Goal: Book appointment/travel/reservation

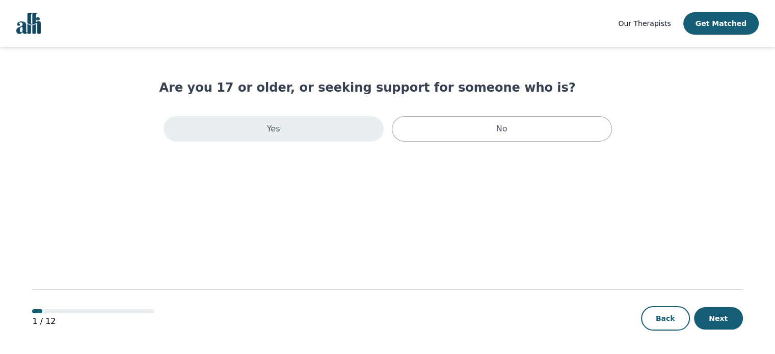
click at [311, 129] on div "Yes" at bounding box center [274, 128] width 220 height 25
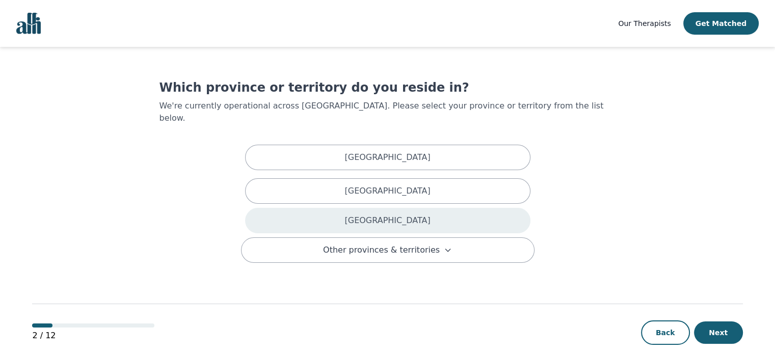
click at [377, 214] on p "[GEOGRAPHIC_DATA]" at bounding box center [387, 220] width 86 height 12
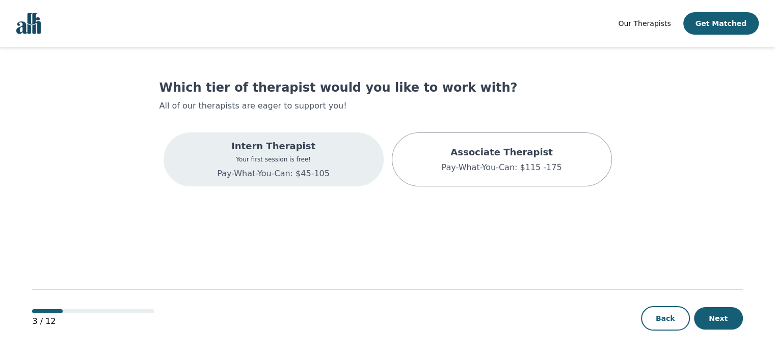
click at [283, 176] on p "Pay-What-You-Can: $45-105" at bounding box center [273, 174] width 113 height 12
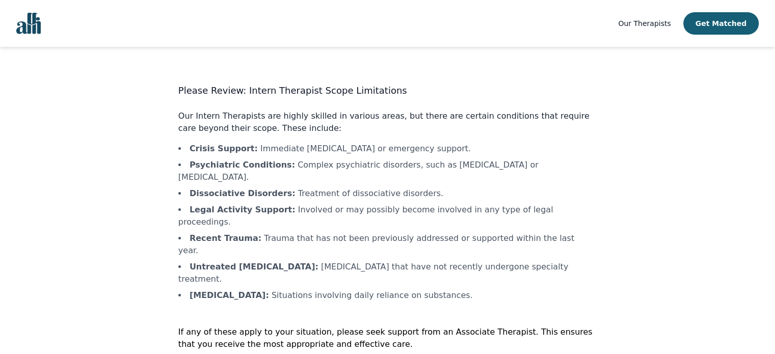
scroll to position [1, 0]
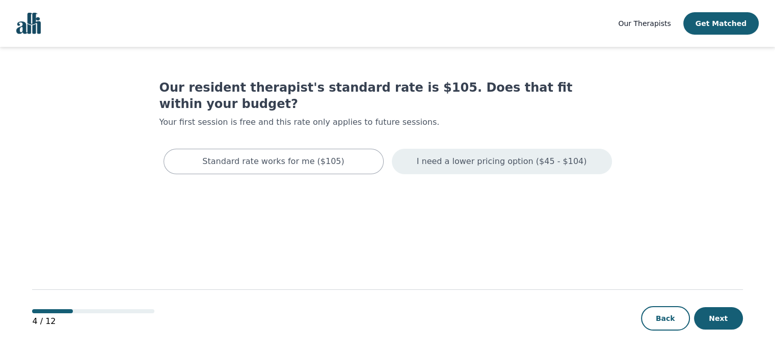
click at [454, 155] on p "I need a lower pricing option ($45 - $104)" at bounding box center [502, 161] width 170 height 12
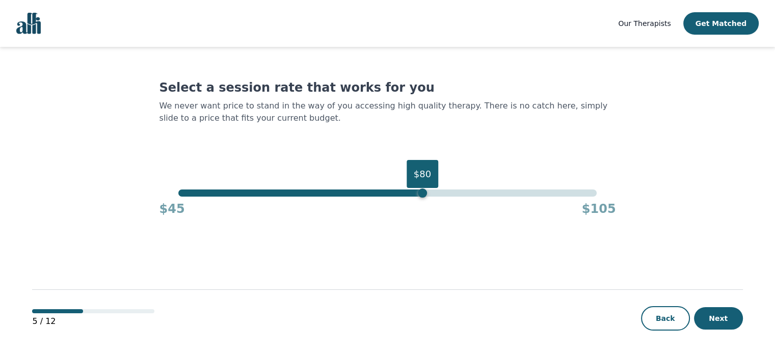
drag, startPoint x: 595, startPoint y: 194, endPoint x: 425, endPoint y: 193, distance: 170.1
click at [425, 193] on div "$80" at bounding box center [422, 192] width 9 height 9
click at [717, 316] on button "Next" at bounding box center [718, 318] width 49 height 22
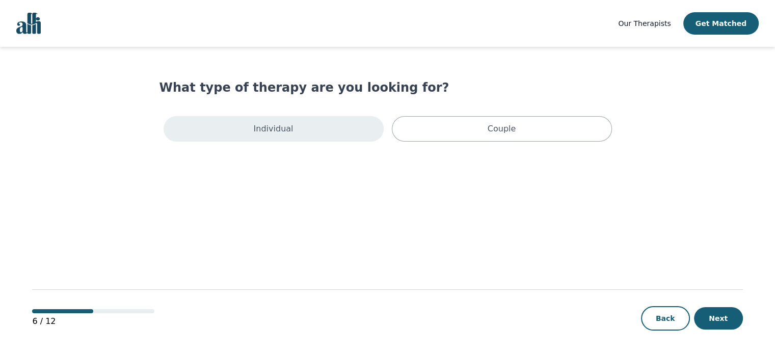
click at [336, 129] on div "Individual" at bounding box center [274, 128] width 220 height 25
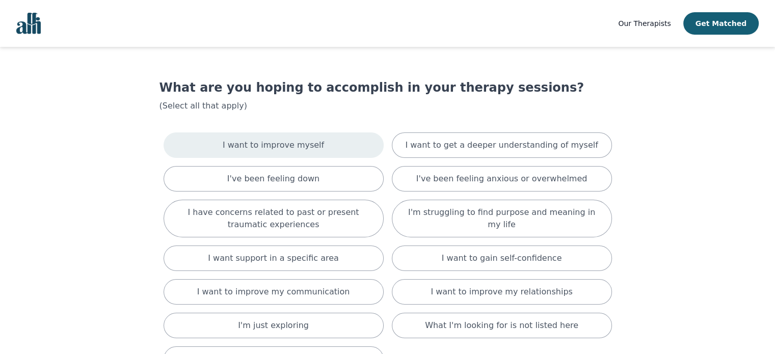
click at [292, 151] on p "I want to improve myself" at bounding box center [273, 145] width 101 height 12
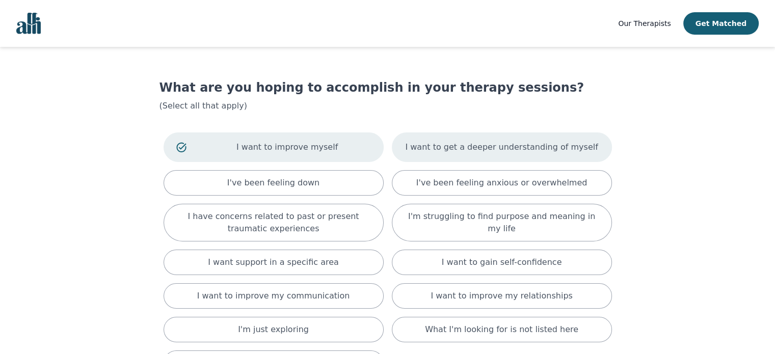
click at [454, 152] on p "I want to get a deeper understanding of myself" at bounding box center [501, 147] width 193 height 12
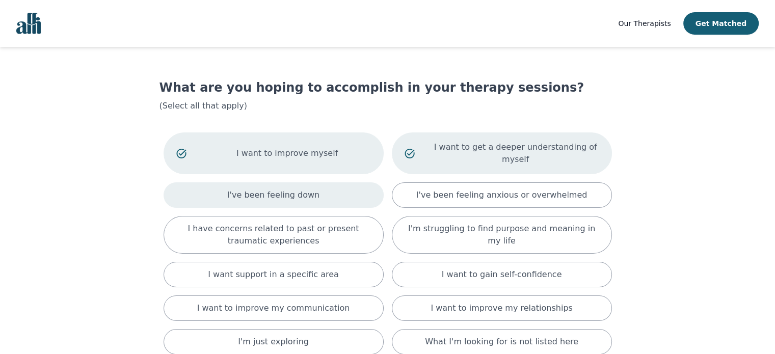
click at [274, 189] on p "I've been feeling down" at bounding box center [273, 195] width 92 height 12
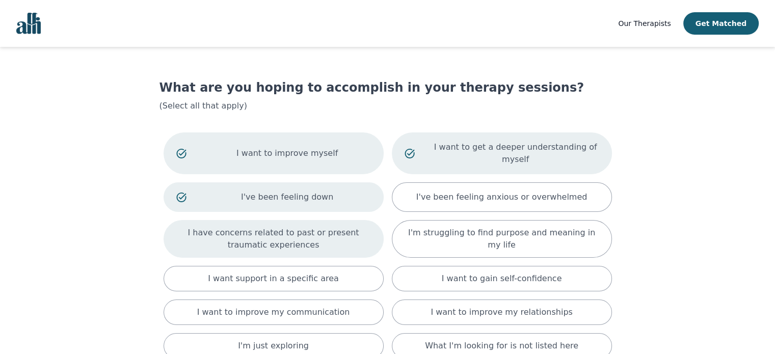
click at [283, 233] on p "I have concerns related to past or present traumatic experiences" at bounding box center [273, 239] width 195 height 24
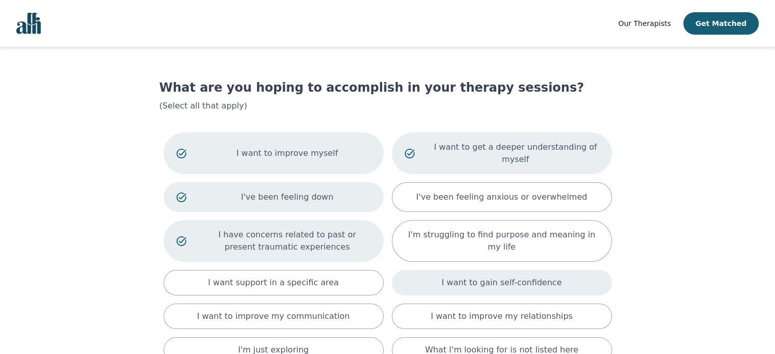
click at [474, 277] on p "I want to gain self-confidence" at bounding box center [502, 283] width 120 height 12
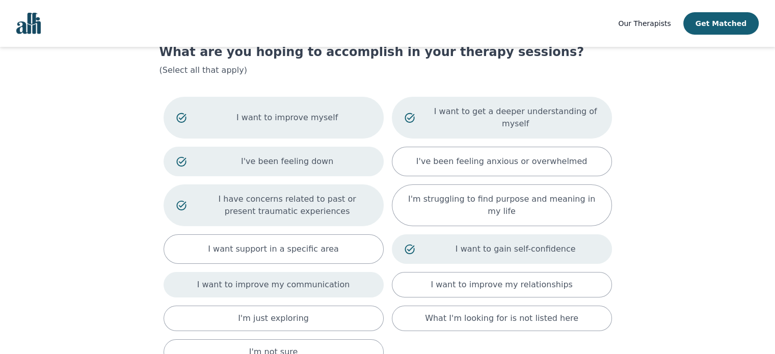
scroll to position [51, 0]
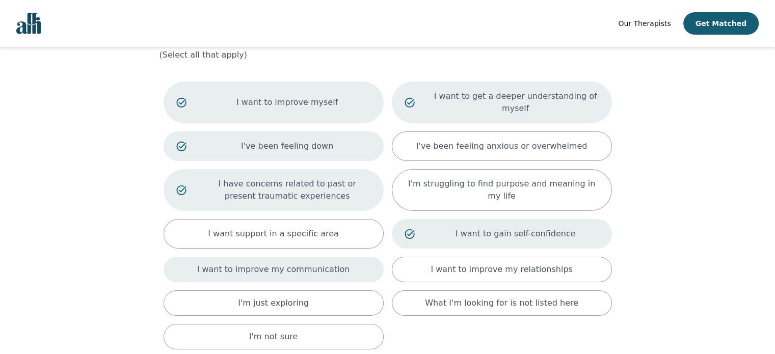
click at [283, 263] on p "I want to improve my communication" at bounding box center [273, 269] width 153 height 12
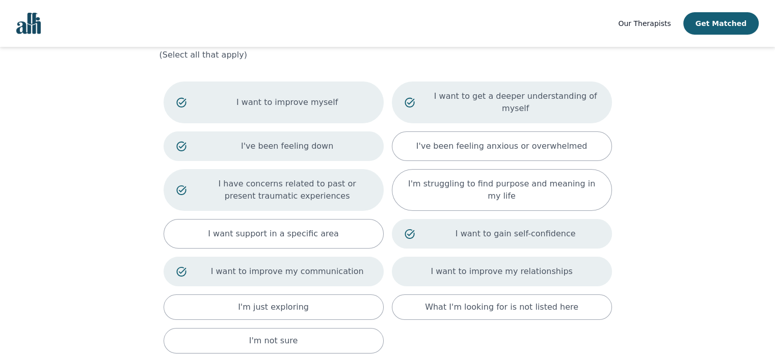
click at [488, 265] on p "I want to improve my relationships" at bounding box center [501, 271] width 142 height 12
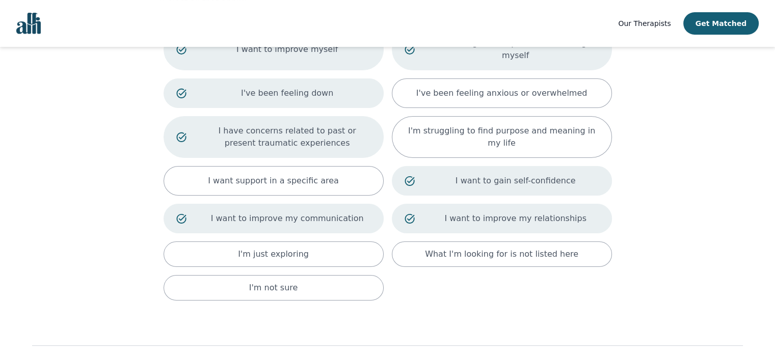
scroll to position [147, 0]
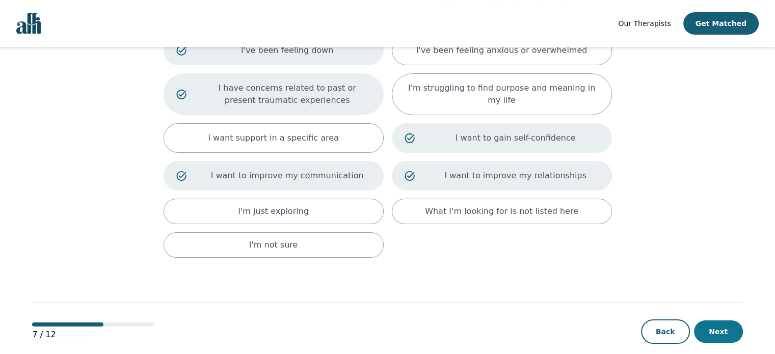
click at [705, 320] on button "Next" at bounding box center [718, 331] width 49 height 22
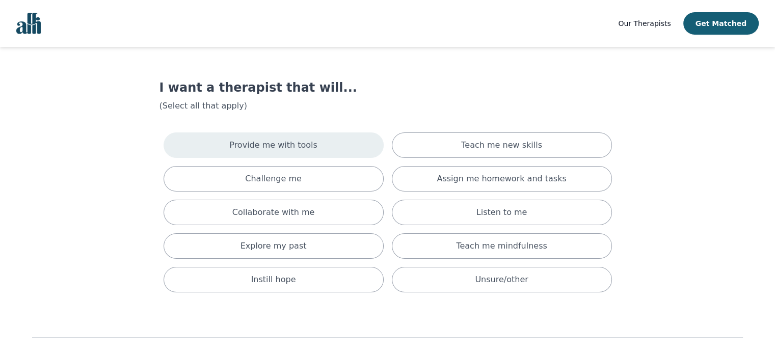
click at [267, 147] on p "Provide me with tools" at bounding box center [273, 145] width 88 height 12
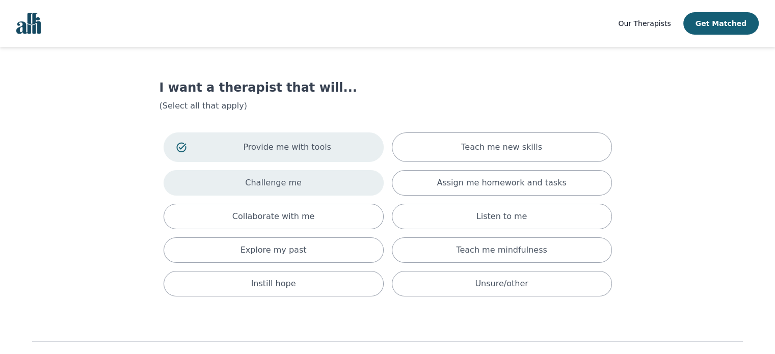
click at [277, 185] on p "Challenge me" at bounding box center [273, 183] width 57 height 12
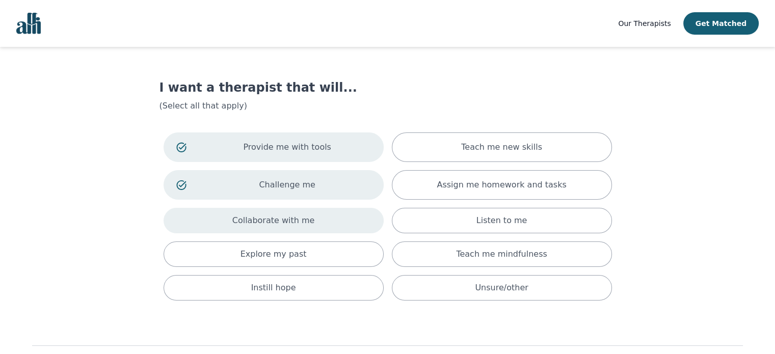
click at [290, 226] on div "Collaborate with me" at bounding box center [274, 220] width 220 height 25
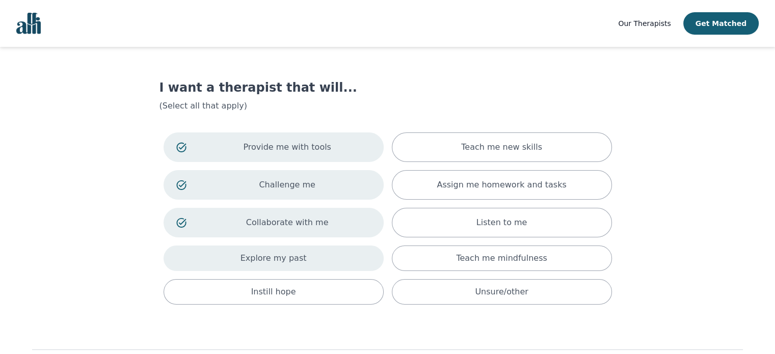
click at [300, 260] on p "Explore my past" at bounding box center [273, 258] width 66 height 12
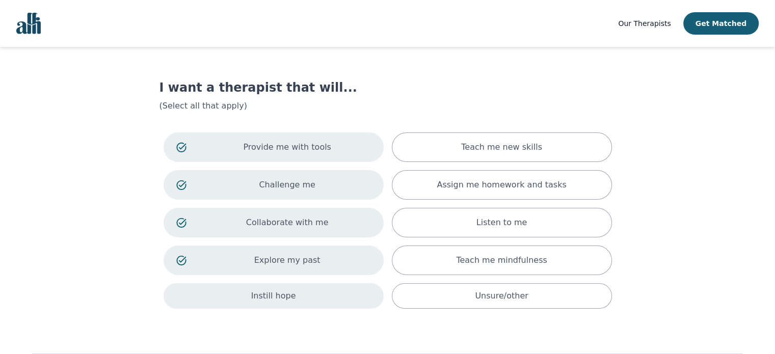
click at [348, 294] on div "Instill hope" at bounding box center [274, 295] width 220 height 25
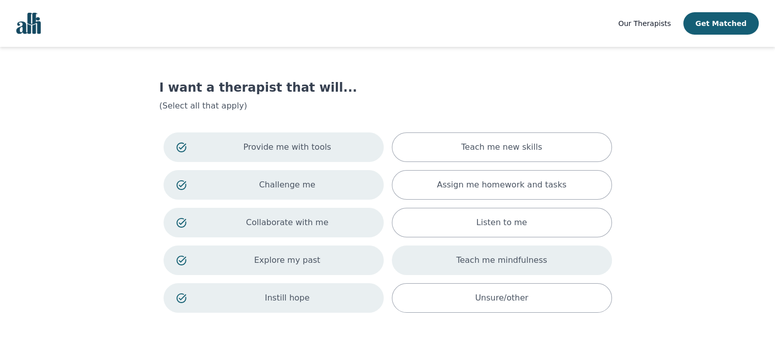
click at [493, 260] on p "Teach me mindfulness" at bounding box center [501, 260] width 91 height 12
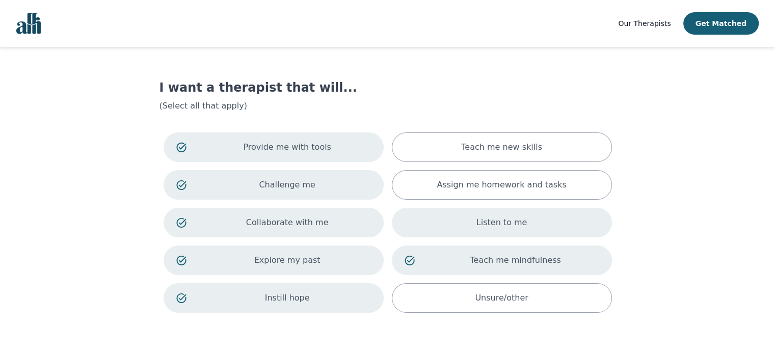
click at [497, 228] on p "Listen to me" at bounding box center [501, 222] width 51 height 12
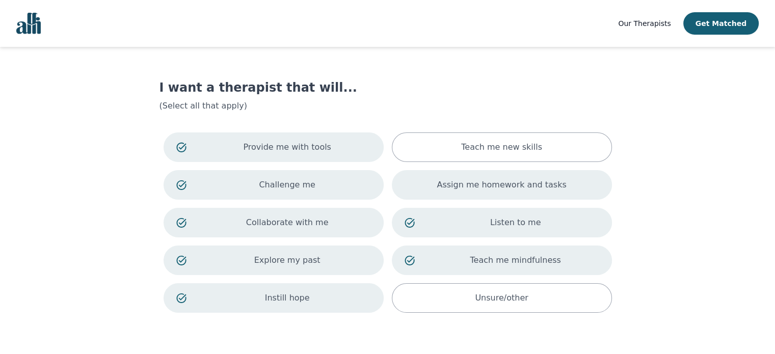
click at [464, 177] on div "Assign me homework and tasks" at bounding box center [502, 185] width 220 height 30
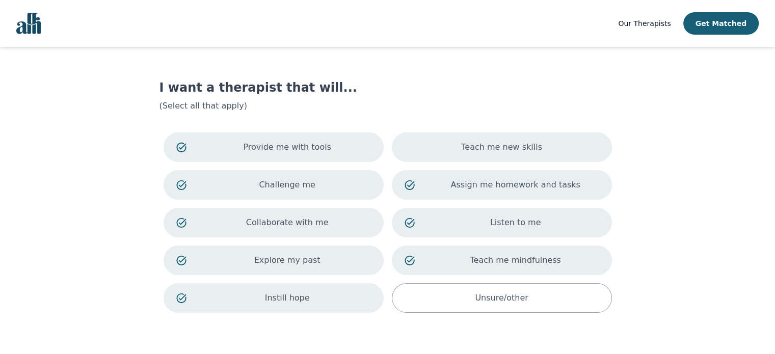
click at [469, 155] on div "Teach me new skills" at bounding box center [502, 147] width 220 height 30
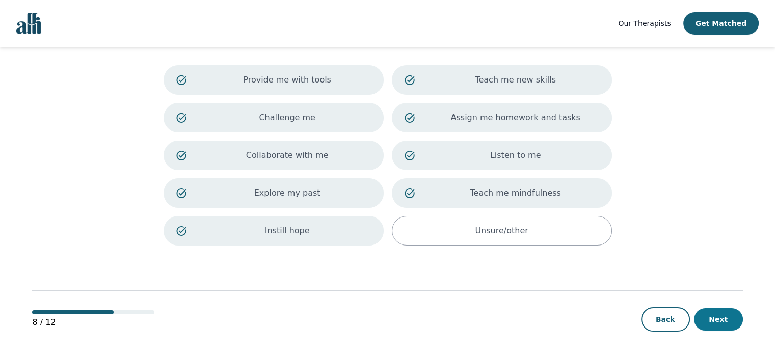
click at [706, 320] on button "Next" at bounding box center [718, 319] width 49 height 22
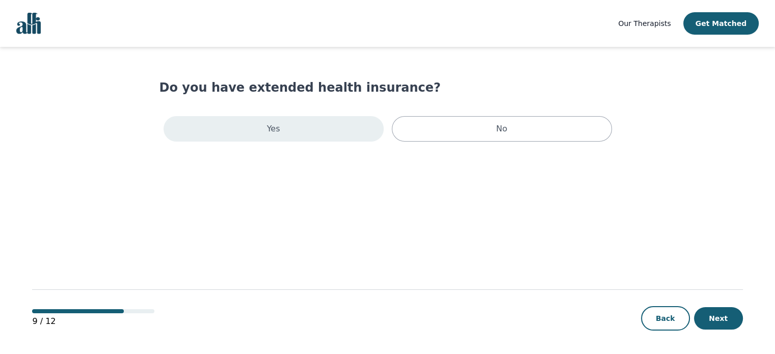
click at [335, 129] on div "Yes" at bounding box center [274, 128] width 220 height 25
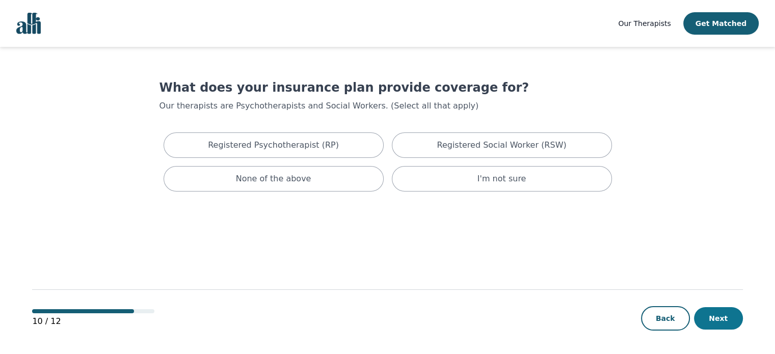
click at [730, 326] on button "Next" at bounding box center [718, 318] width 49 height 22
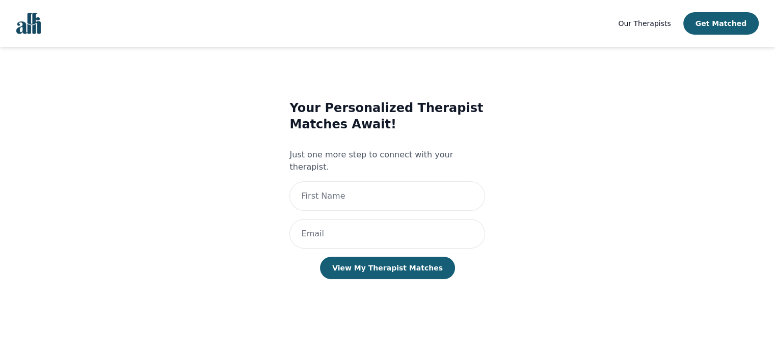
scroll to position [1, 0]
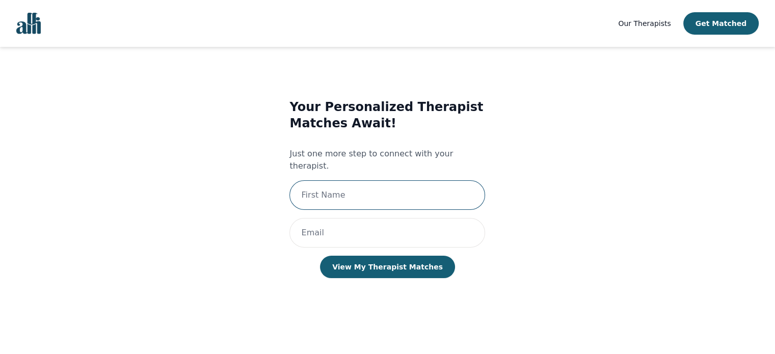
click at [378, 195] on input "text" at bounding box center [387, 195] width 196 height 30
click at [373, 188] on input "text" at bounding box center [387, 195] width 196 height 30
type input "[PERSON_NAME]"
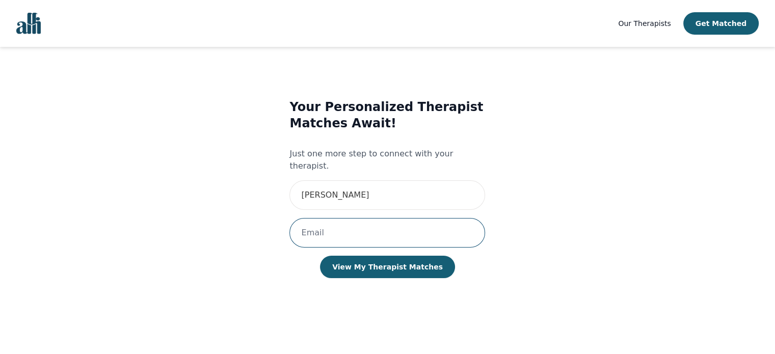
type input "I"
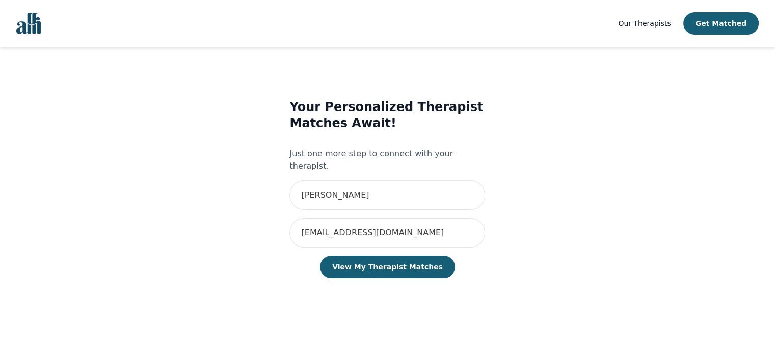
click at [403, 273] on div "Your Personalized Therapist Matches Await! Just one more step to connect with y…" at bounding box center [387, 199] width 196 height 200
click at [401, 256] on button "View My Therapist Matches" at bounding box center [387, 267] width 135 height 22
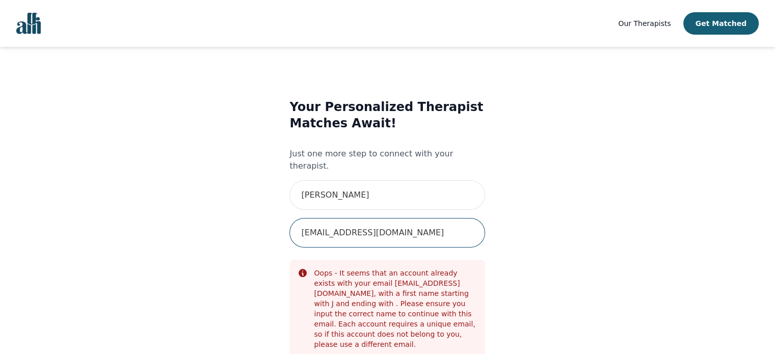
click at [440, 220] on input "jasmin.imsirovic1991@gmail.com" at bounding box center [387, 233] width 196 height 30
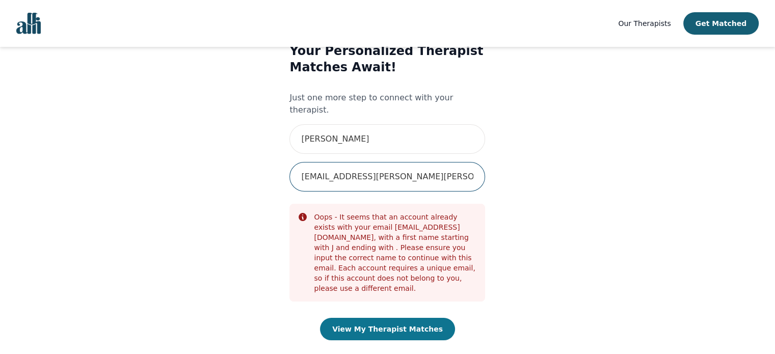
type input "[EMAIL_ADDRESS][PERSON_NAME][PERSON_NAME][DOMAIN_NAME]"
click at [408, 318] on button "View My Therapist Matches" at bounding box center [387, 329] width 135 height 22
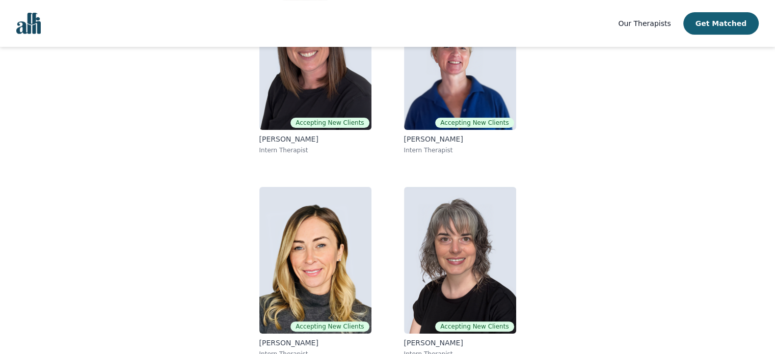
scroll to position [177, 0]
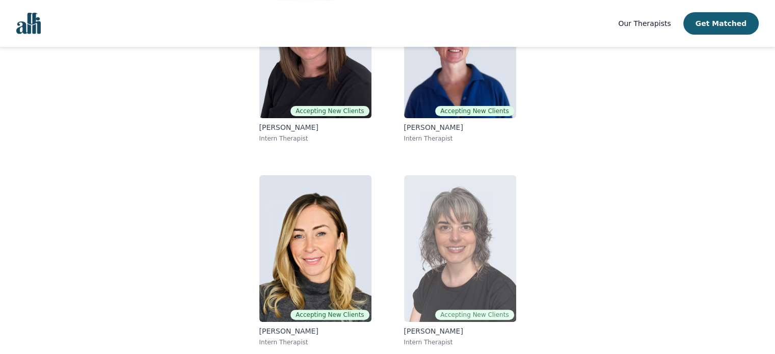
click at [459, 204] on img at bounding box center [460, 248] width 112 height 147
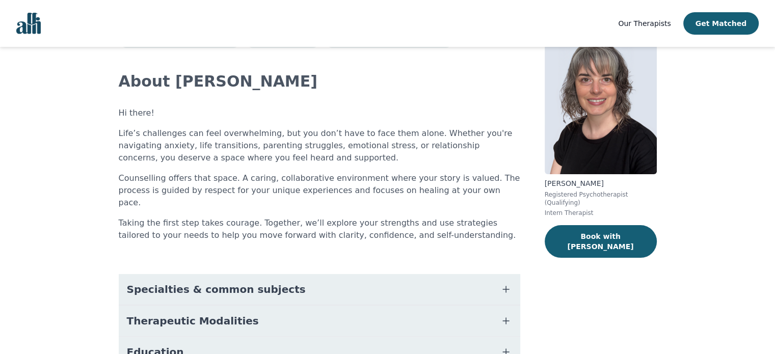
scroll to position [102, 0]
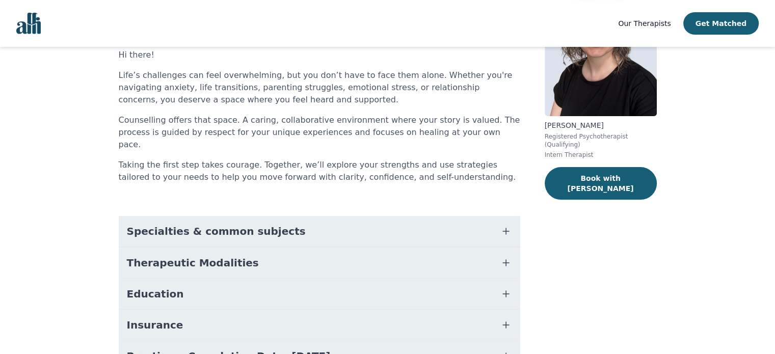
click at [253, 224] on span "Specialties & common subjects" at bounding box center [216, 231] width 179 height 14
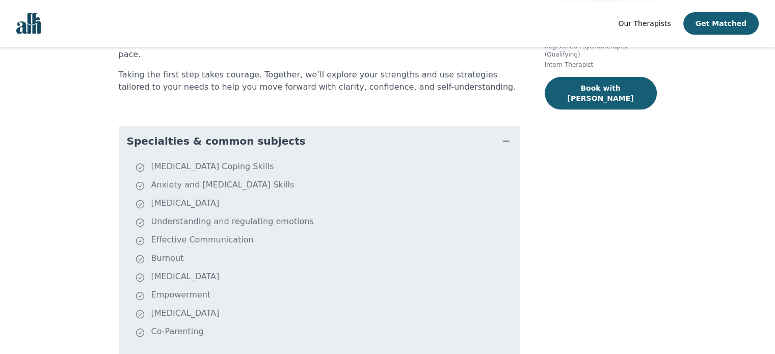
scroll to position [204, 0]
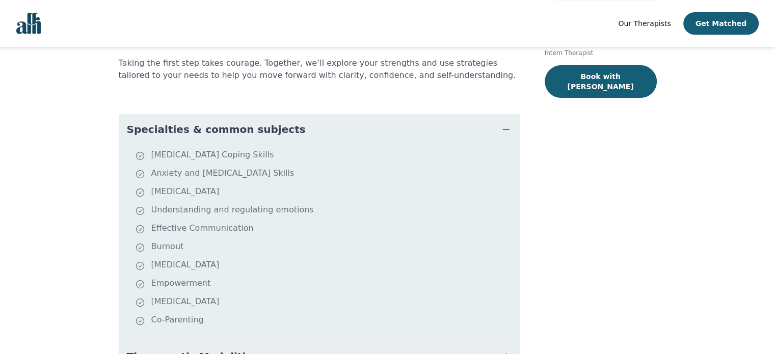
click at [194, 122] on span "Specialties & common subjects" at bounding box center [216, 129] width 179 height 14
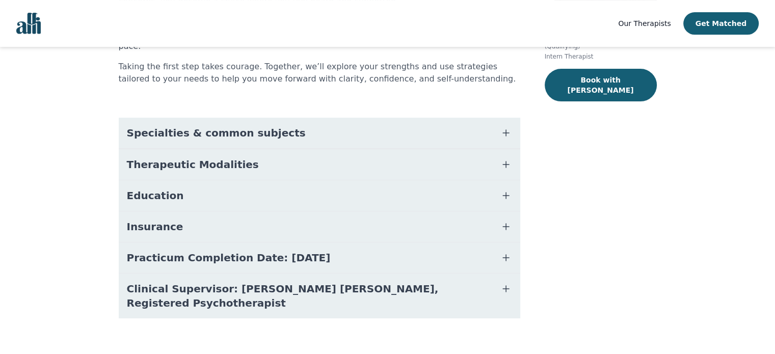
click at [168, 157] on span "Therapeutic Modalities" at bounding box center [193, 164] width 132 height 14
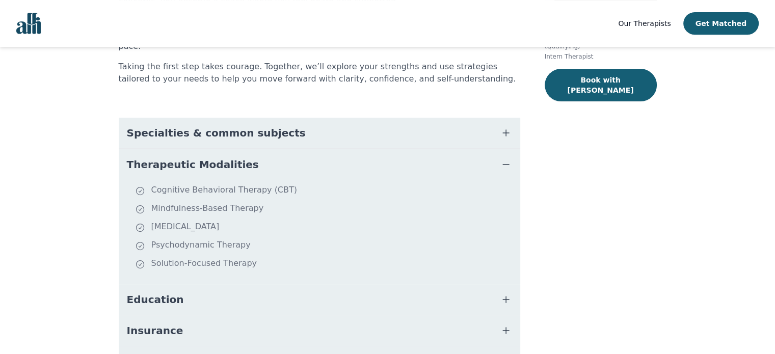
click at [173, 157] on span "Therapeutic Modalities" at bounding box center [193, 164] width 132 height 14
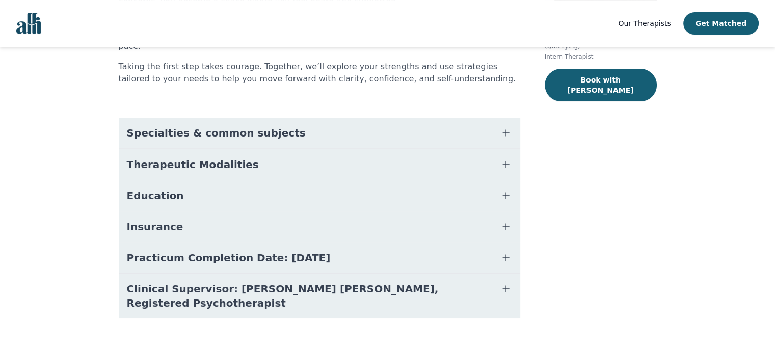
click at [164, 220] on span "Insurance" at bounding box center [155, 227] width 57 height 14
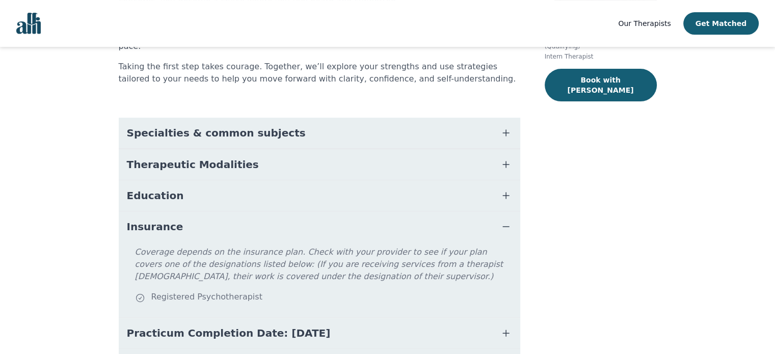
click at [172, 212] on button "Insurance" at bounding box center [319, 226] width 401 height 31
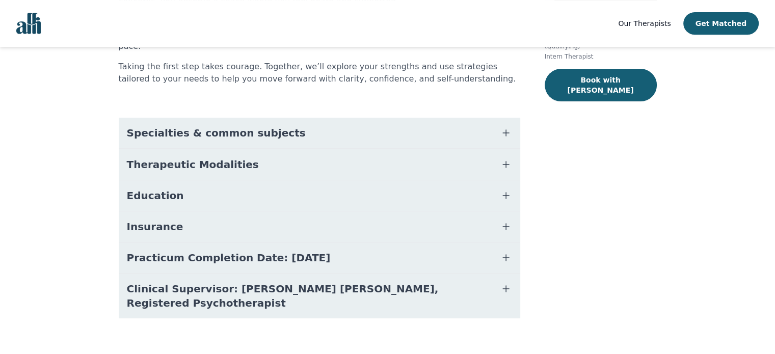
scroll to position [157, 0]
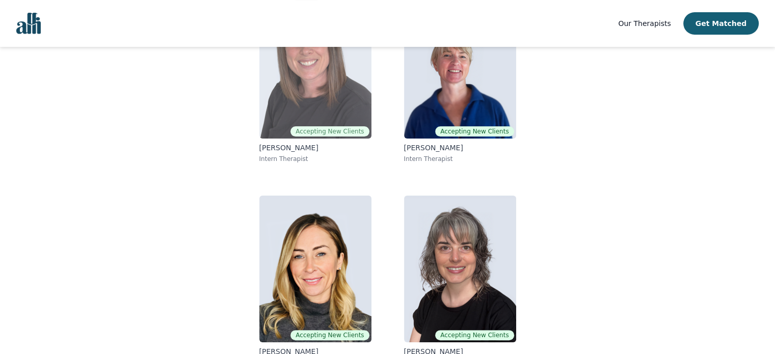
click at [310, 146] on p "Stephanie Bunker" at bounding box center [315, 148] width 112 height 10
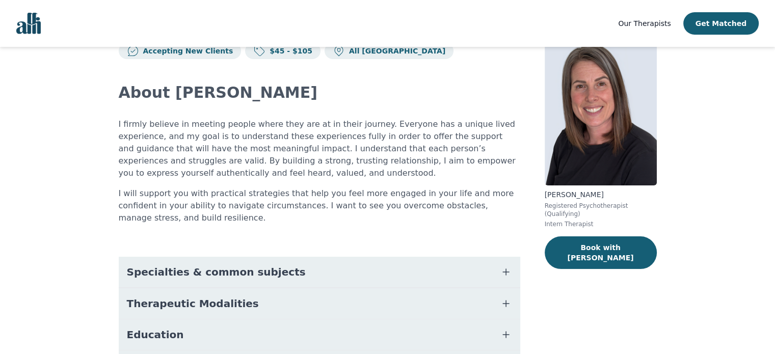
scroll to position [51, 0]
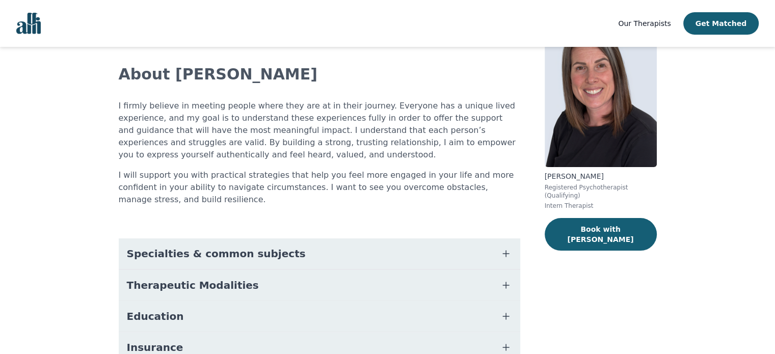
click at [217, 255] on span "Specialties & common subjects" at bounding box center [216, 254] width 179 height 14
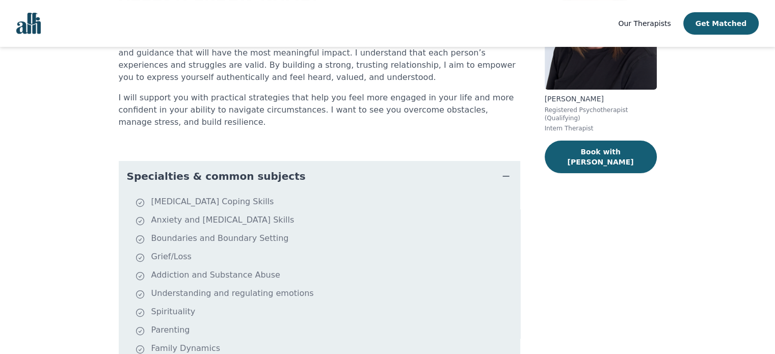
scroll to position [153, 0]
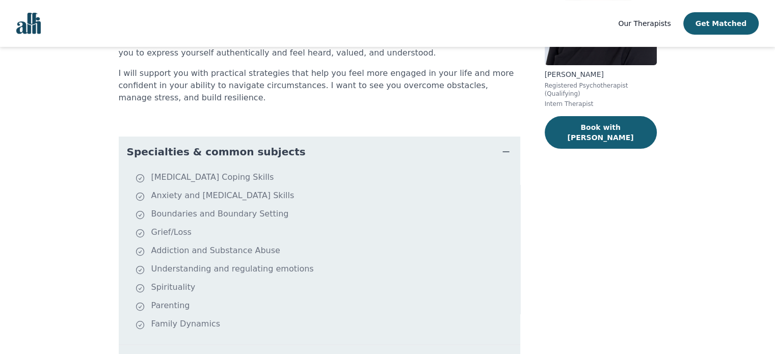
click at [219, 148] on span "Specialties & common subjects" at bounding box center [216, 152] width 179 height 14
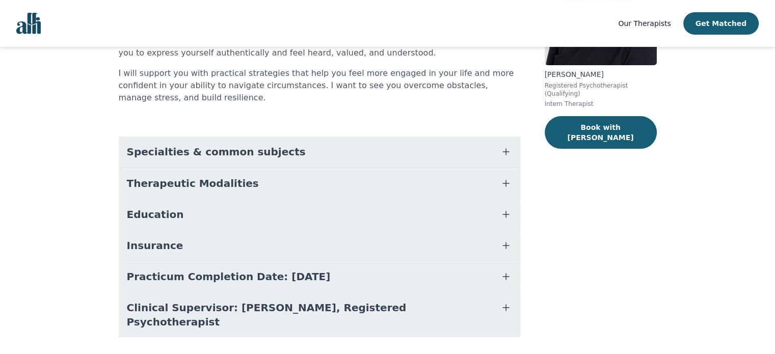
click at [196, 195] on button "Therapeutic Modalities" at bounding box center [319, 183] width 401 height 31
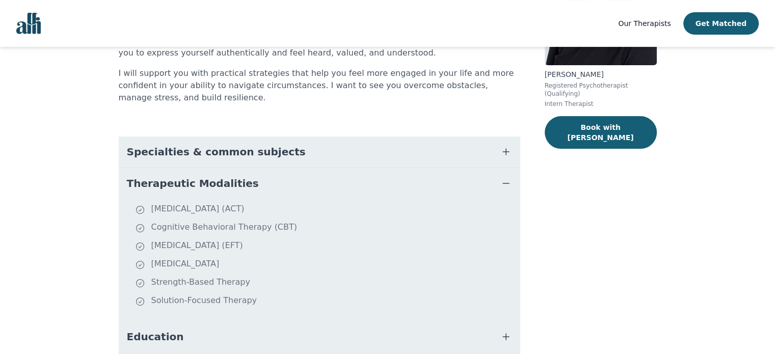
click at [201, 182] on span "Therapeutic Modalities" at bounding box center [193, 183] width 132 height 14
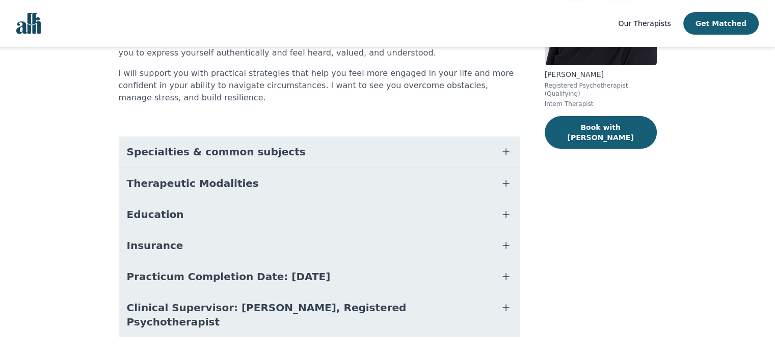
click at [195, 207] on button "Education" at bounding box center [319, 214] width 401 height 31
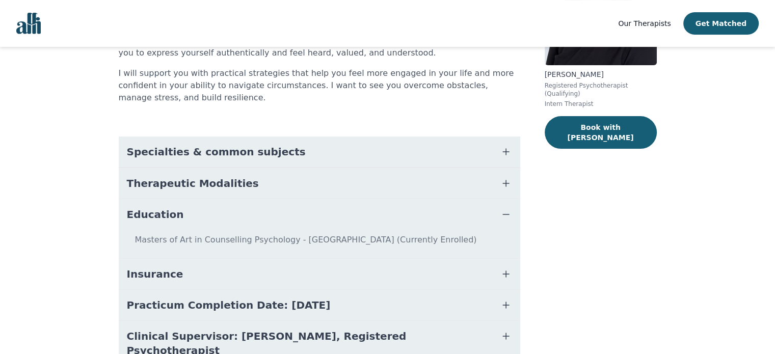
click at [198, 213] on button "Education" at bounding box center [319, 214] width 401 height 31
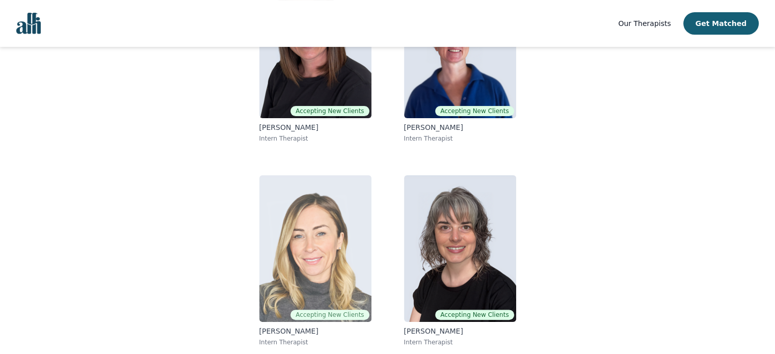
click at [289, 260] on img at bounding box center [315, 248] width 112 height 147
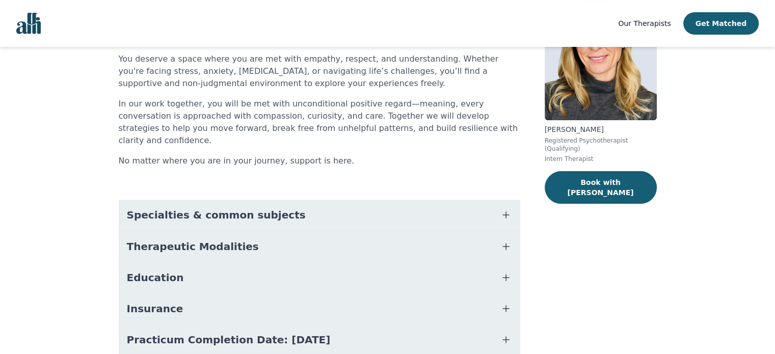
scroll to position [166, 0]
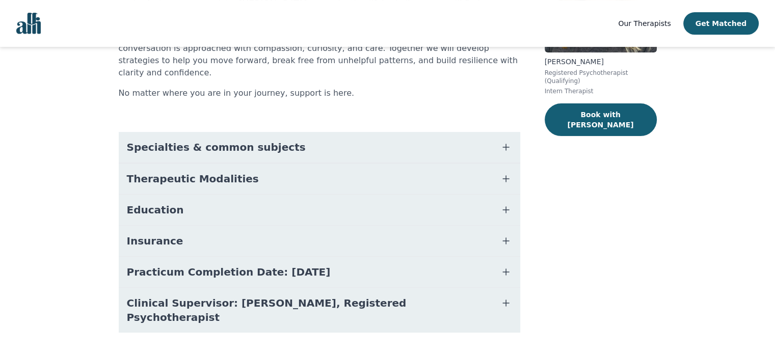
click at [179, 201] on button "Education" at bounding box center [319, 210] width 401 height 31
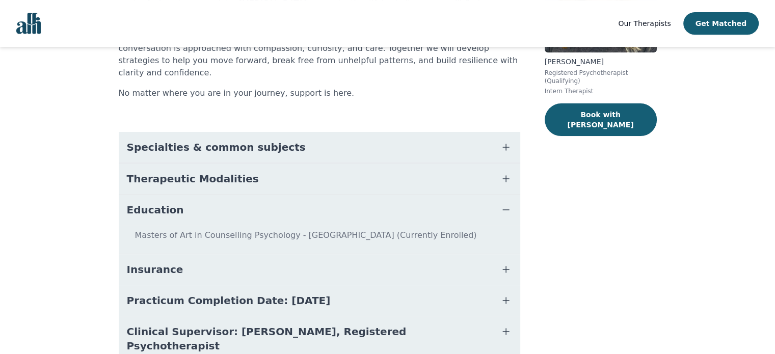
click at [183, 197] on button "Education" at bounding box center [319, 210] width 401 height 31
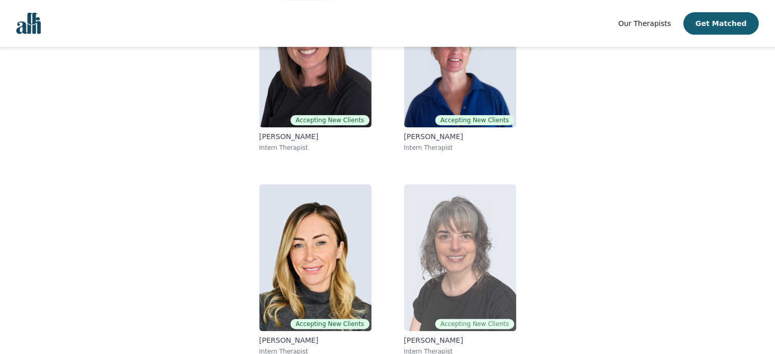
scroll to position [177, 0]
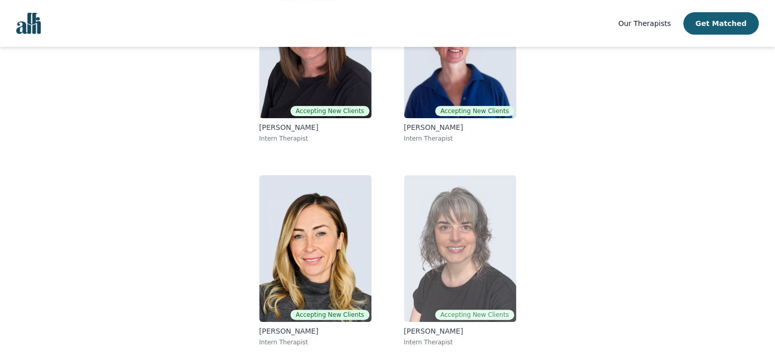
click at [455, 268] on img at bounding box center [460, 248] width 112 height 147
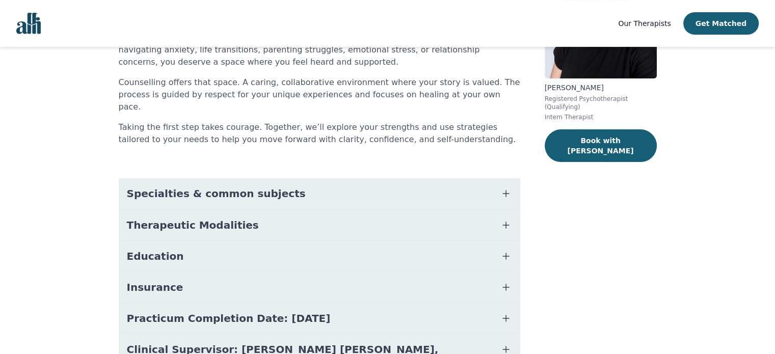
scroll to position [200, 0]
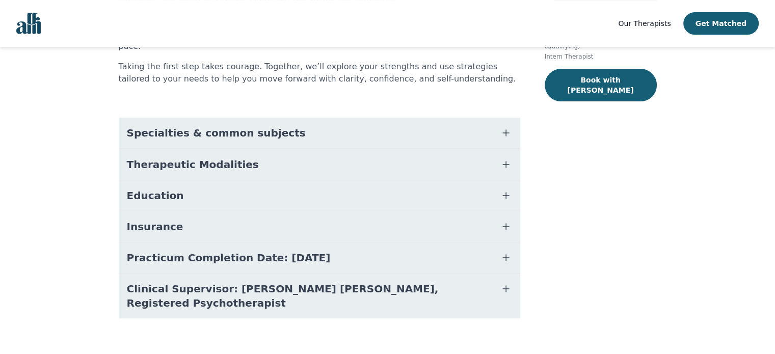
click at [165, 220] on span "Insurance" at bounding box center [155, 227] width 57 height 14
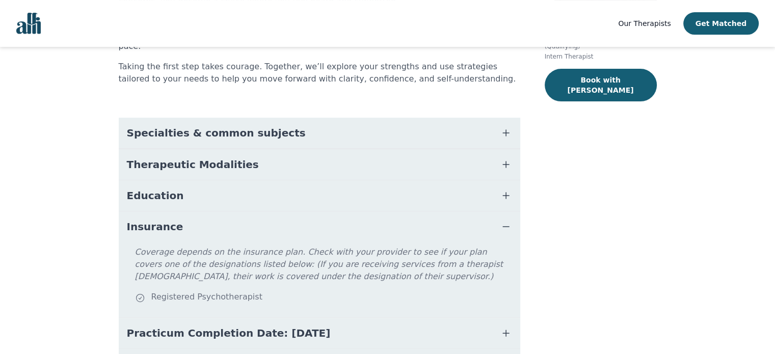
click at [173, 184] on button "Education" at bounding box center [319, 195] width 401 height 31
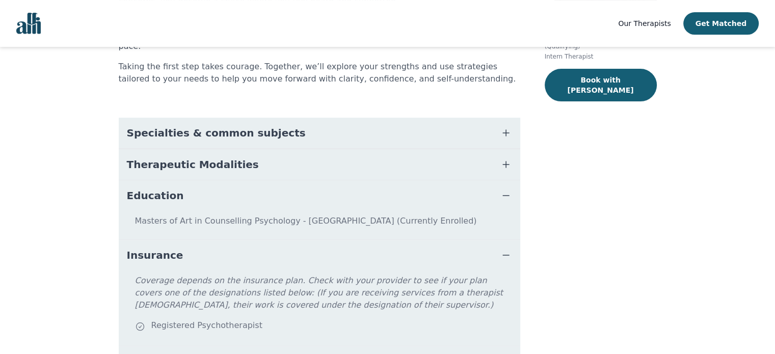
click at [176, 184] on button "Education" at bounding box center [319, 195] width 401 height 31
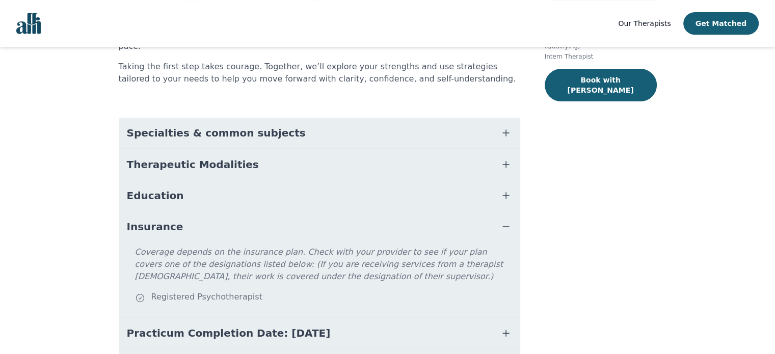
click at [159, 220] on span "Insurance" at bounding box center [155, 227] width 57 height 14
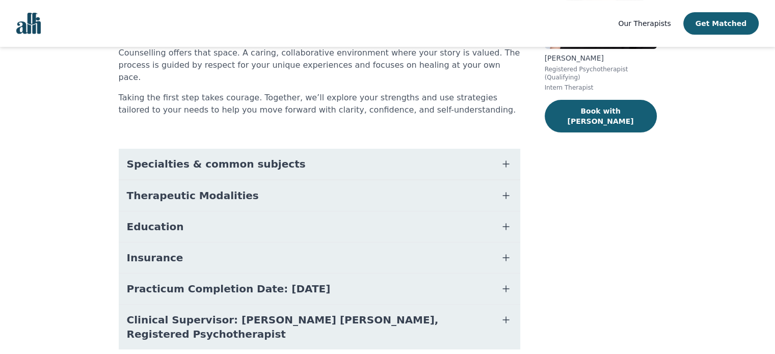
scroll to position [0, 0]
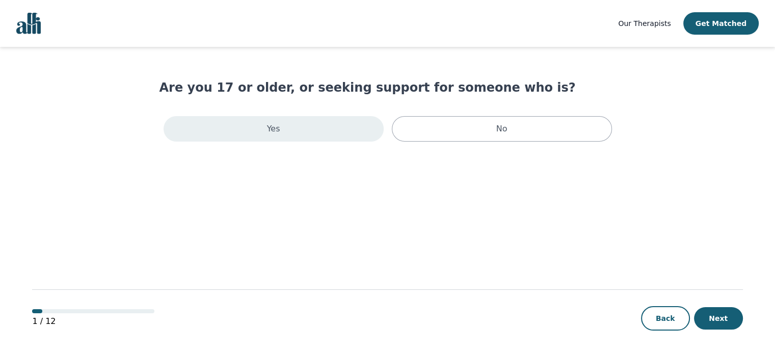
click at [230, 123] on div "Yes" at bounding box center [274, 128] width 220 height 25
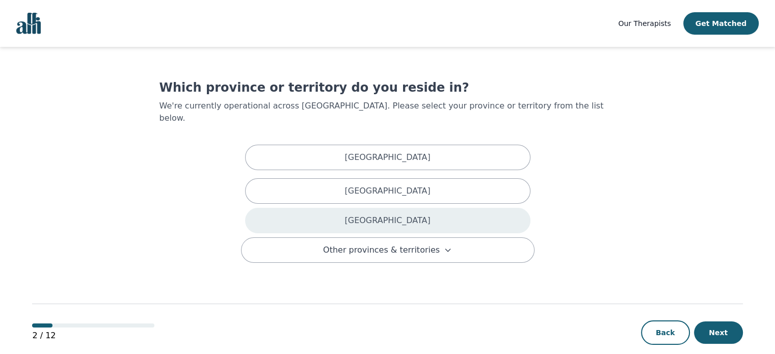
click at [343, 208] on div "[GEOGRAPHIC_DATA]" at bounding box center [387, 220] width 285 height 25
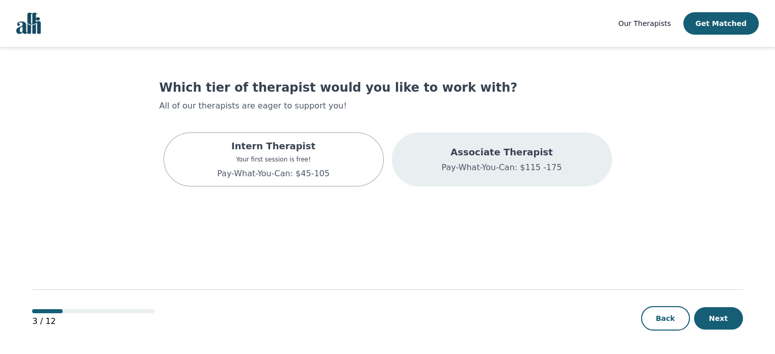
click at [505, 165] on p "Pay-What-You-Can: $115 -175" at bounding box center [501, 167] width 120 height 12
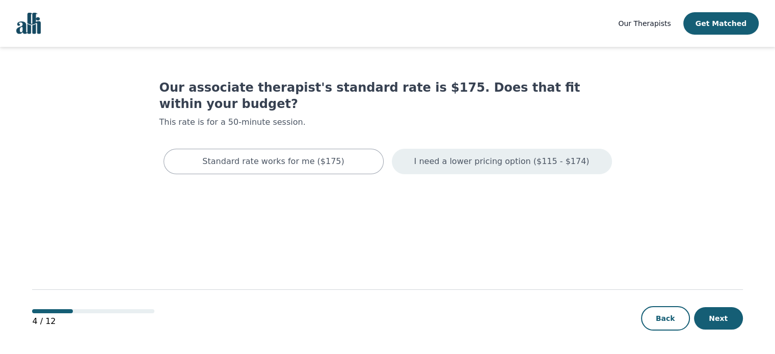
click at [493, 151] on div "I need a lower pricing option ($115 - $174)" at bounding box center [502, 161] width 220 height 25
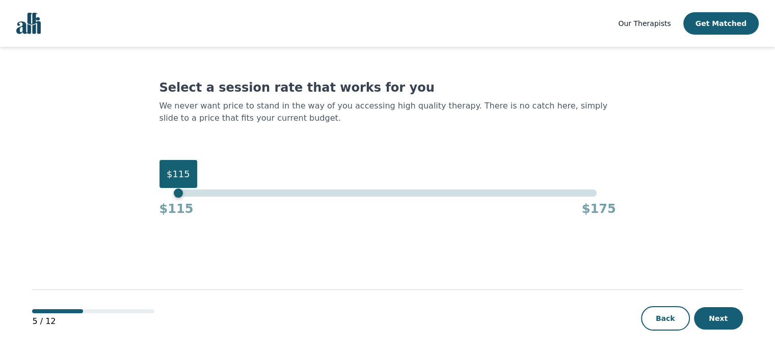
drag, startPoint x: 595, startPoint y: 194, endPoint x: 288, endPoint y: 233, distance: 309.6
click at [177, 212] on div "$115 $115 $175" at bounding box center [387, 203] width 456 height 28
click at [727, 323] on button "Next" at bounding box center [718, 318] width 49 height 22
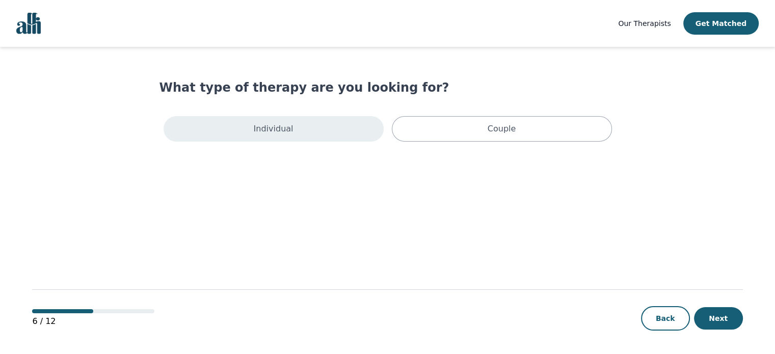
click at [238, 126] on div "Individual" at bounding box center [274, 128] width 220 height 25
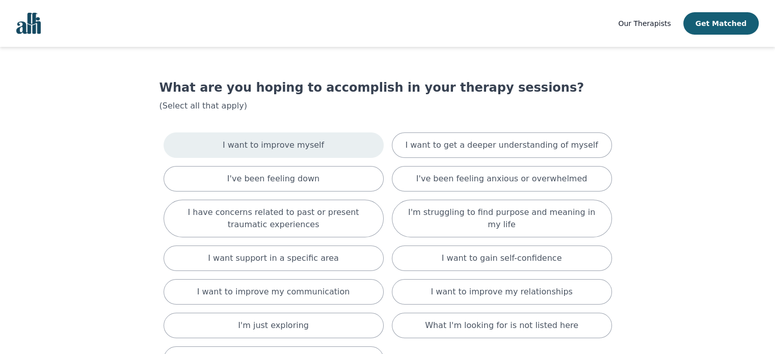
click at [287, 148] on p "I want to improve myself" at bounding box center [273, 145] width 101 height 12
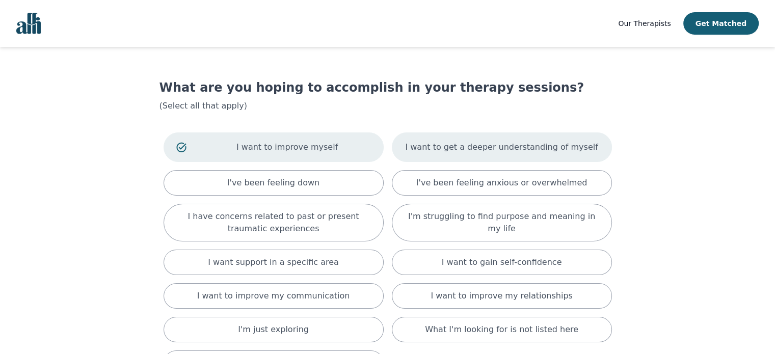
click at [483, 154] on div "I want to get a deeper understanding of myself" at bounding box center [502, 147] width 220 height 30
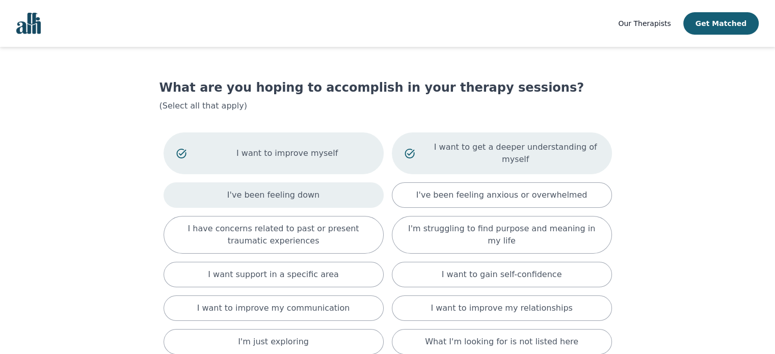
click at [302, 189] on p "I've been feeling down" at bounding box center [273, 195] width 92 height 12
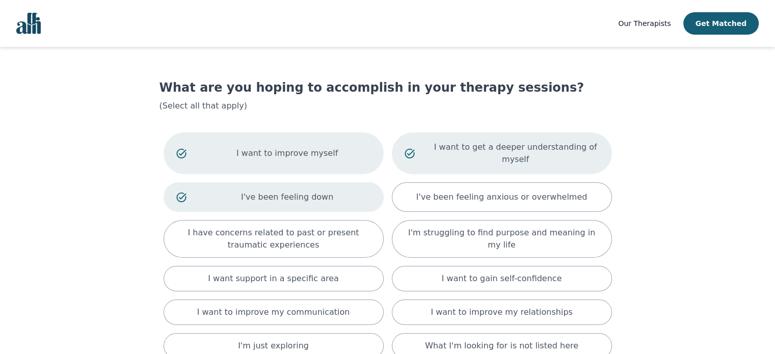
click at [480, 148] on p "I want to get a deeper understanding of myself" at bounding box center [515, 153] width 167 height 24
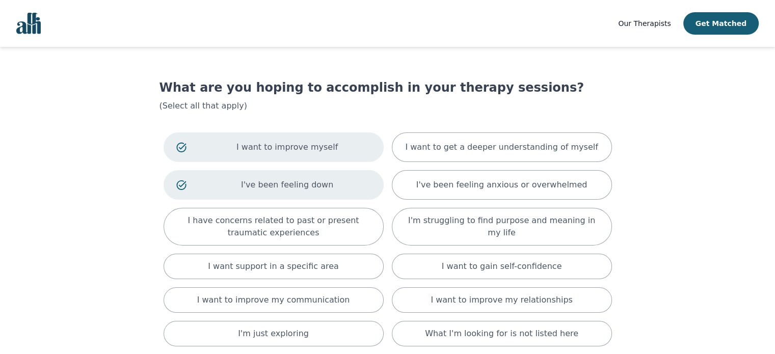
click at [345, 190] on p "I've been feeling down" at bounding box center [287, 185] width 167 height 12
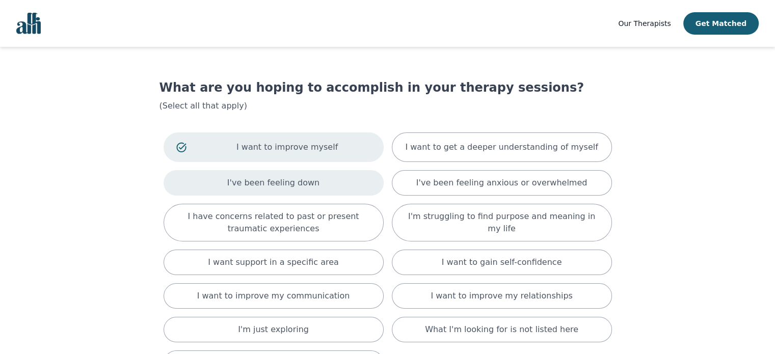
click at [328, 182] on div "I've been feeling down" at bounding box center [274, 182] width 220 height 25
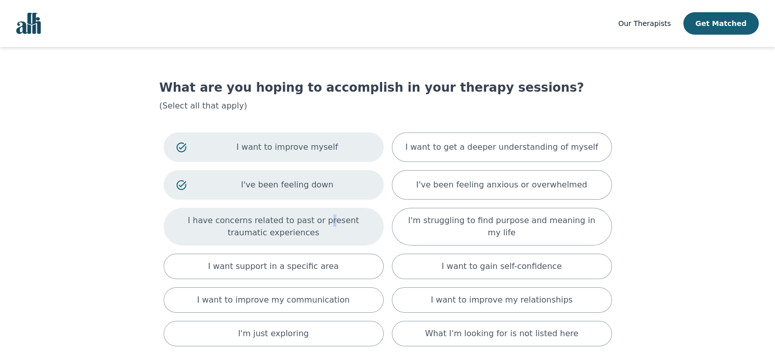
click at [308, 225] on p "I have concerns related to past or present traumatic experiences" at bounding box center [273, 226] width 195 height 24
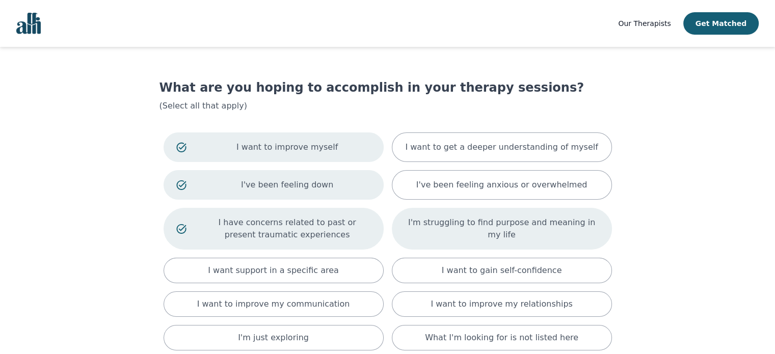
click at [465, 230] on p "I'm struggling to find purpose and meaning in my life" at bounding box center [501, 228] width 195 height 24
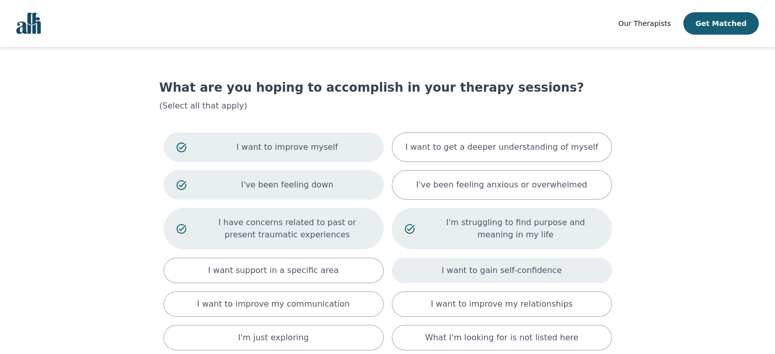
click at [486, 268] on p "I want to gain self-confidence" at bounding box center [502, 270] width 120 height 12
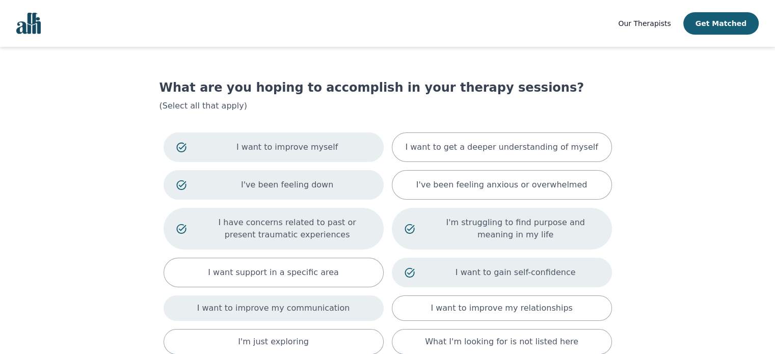
click at [290, 311] on p "I want to improve my communication" at bounding box center [273, 308] width 153 height 12
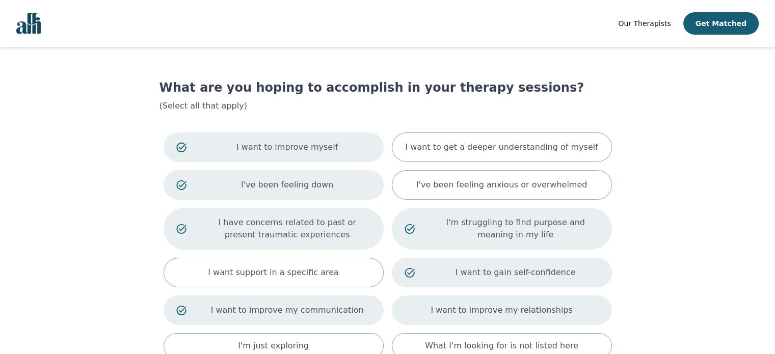
click at [470, 315] on p "I want to improve my relationships" at bounding box center [501, 310] width 142 height 12
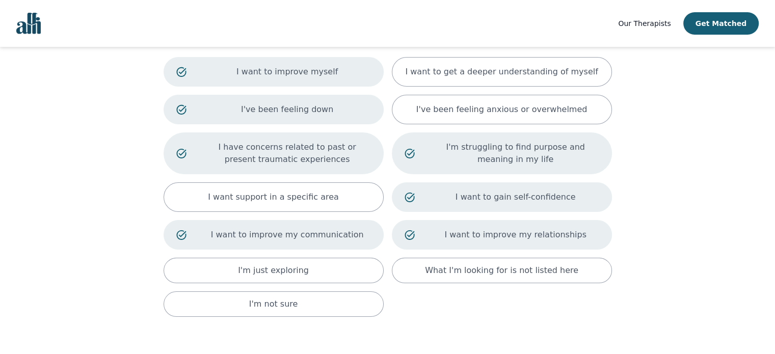
scroll to position [147, 0]
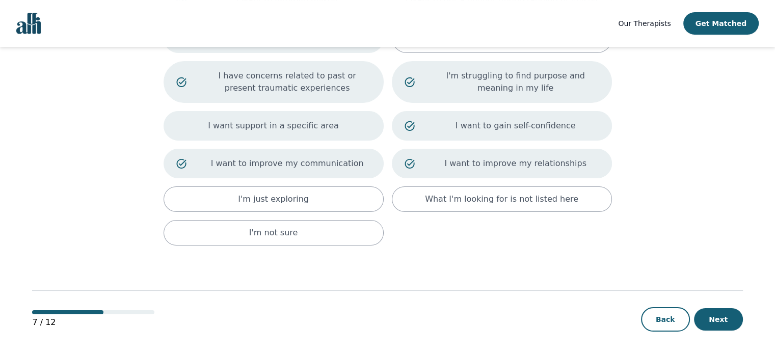
click at [261, 116] on div "I want support in a specific area" at bounding box center [274, 126] width 220 height 30
click at [718, 322] on button "Next" at bounding box center [718, 319] width 49 height 22
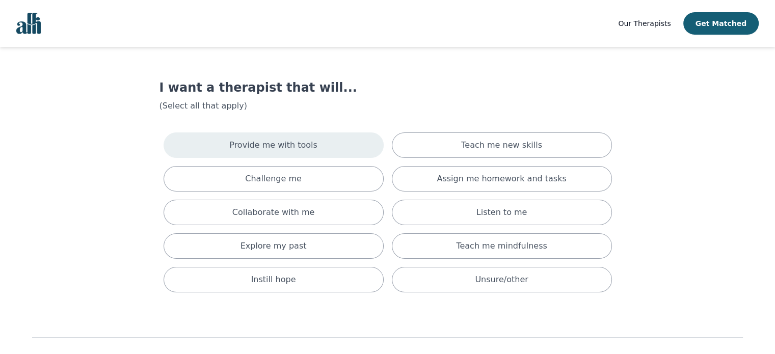
click at [293, 148] on p "Provide me with tools" at bounding box center [273, 145] width 88 height 12
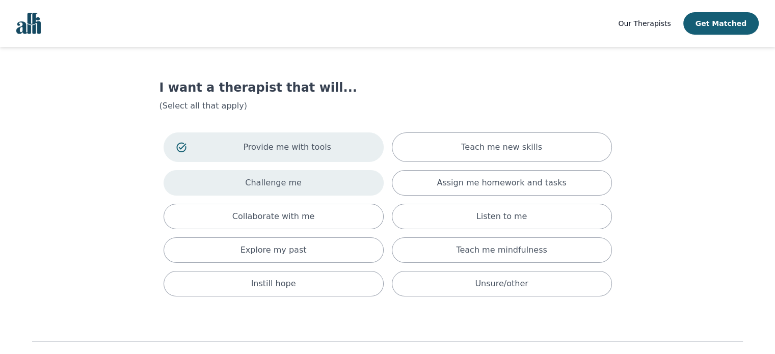
click at [292, 182] on p "Challenge me" at bounding box center [273, 183] width 57 height 12
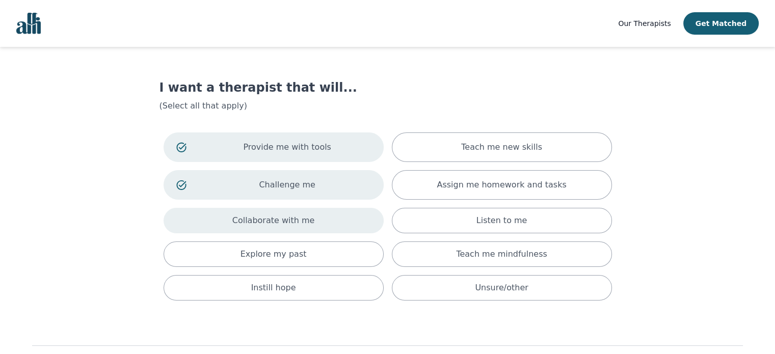
click at [285, 224] on p "Collaborate with me" at bounding box center [273, 220] width 83 height 12
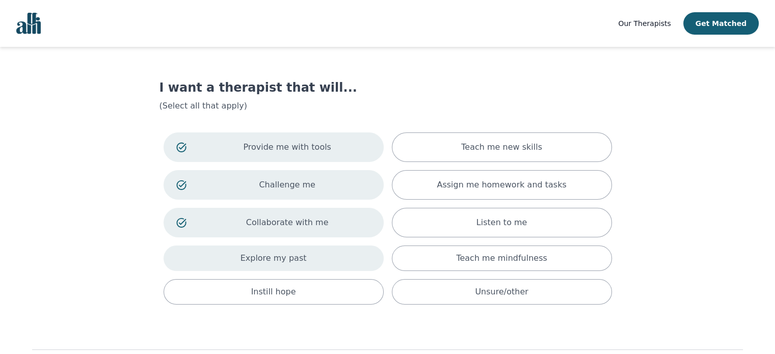
click at [279, 265] on div "Explore my past" at bounding box center [274, 258] width 220 height 25
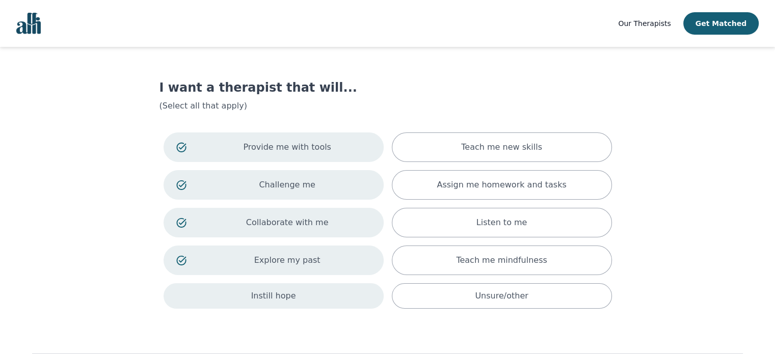
click at [271, 297] on p "Instill hope" at bounding box center [273, 296] width 45 height 12
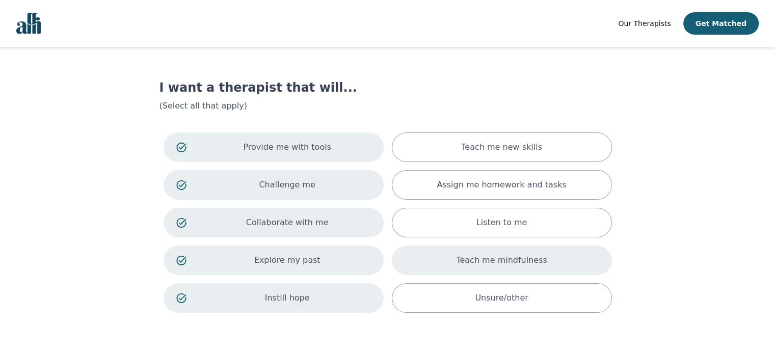
click at [550, 260] on div "Teach me mindfulness" at bounding box center [502, 261] width 220 height 30
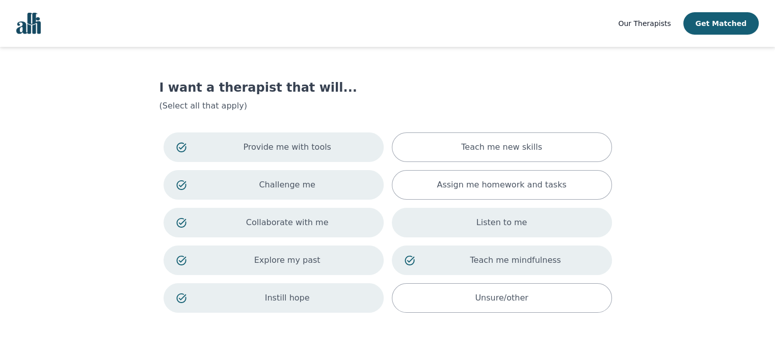
click at [534, 221] on div "Listen to me" at bounding box center [502, 223] width 220 height 30
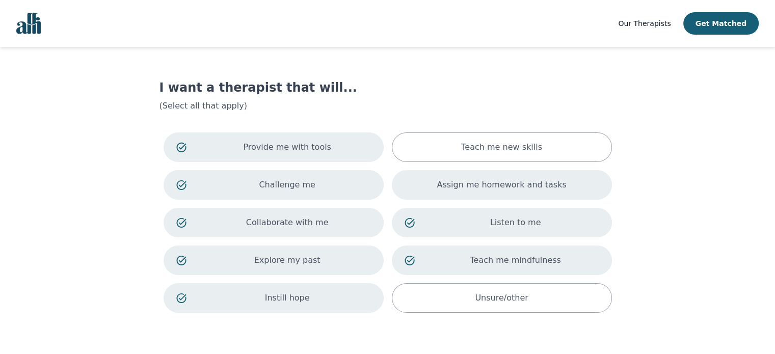
click at [522, 177] on div "Assign me homework and tasks" at bounding box center [502, 185] width 220 height 30
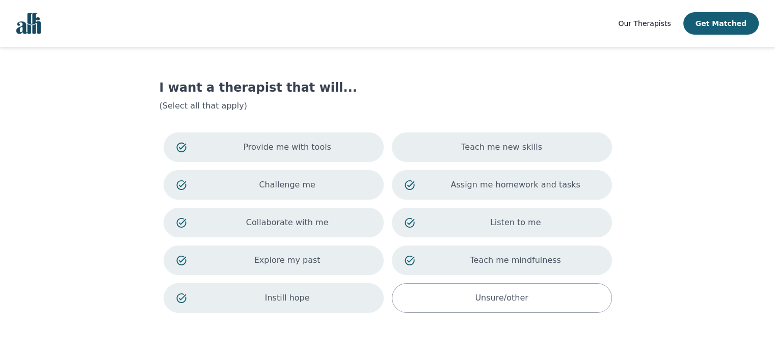
click at [529, 138] on div "Teach me new skills" at bounding box center [502, 147] width 220 height 30
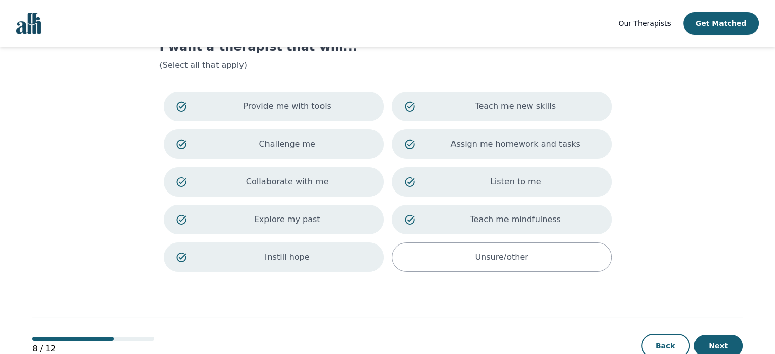
scroll to position [67, 0]
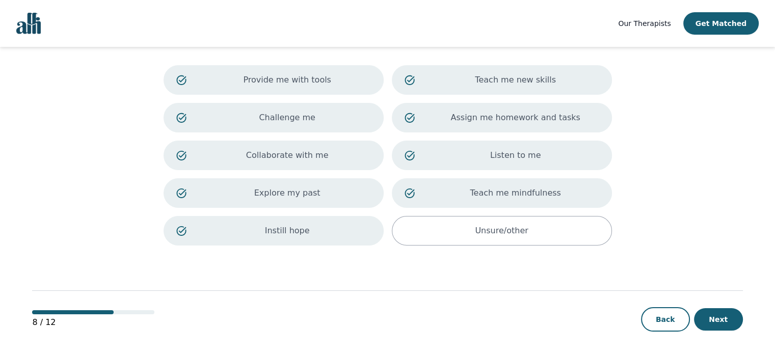
click at [731, 331] on div "8 / 12 Back Next" at bounding box center [387, 303] width 710 height 106
click at [722, 320] on button "Next" at bounding box center [718, 319] width 49 height 22
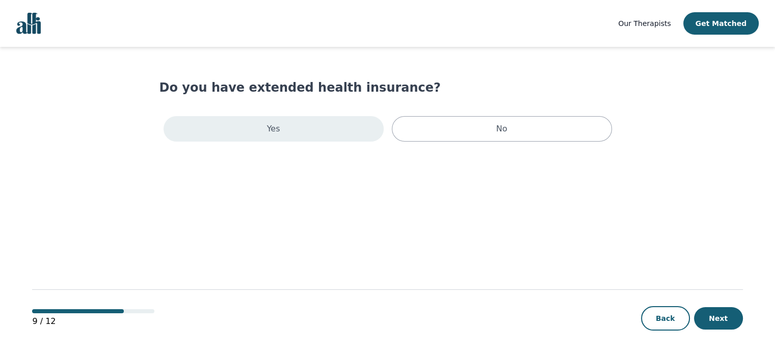
click at [332, 132] on div "Yes" at bounding box center [274, 128] width 220 height 25
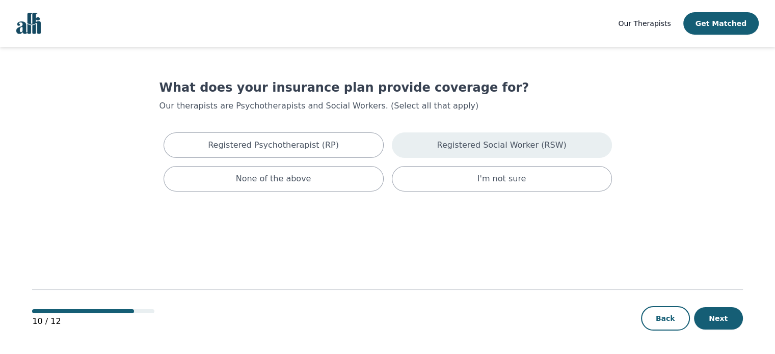
click at [491, 150] on p "Registered Social Worker (RSW)" at bounding box center [501, 145] width 129 height 12
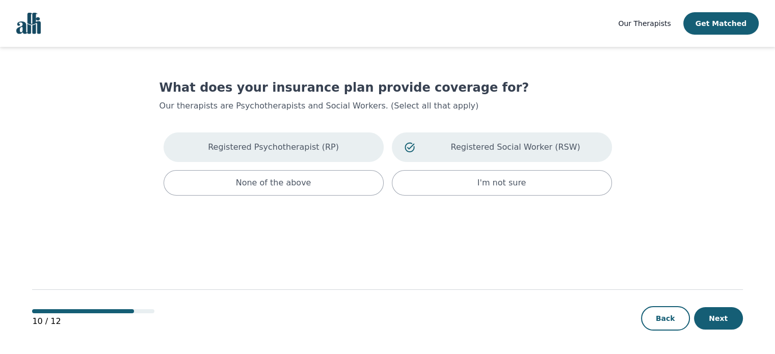
click at [314, 155] on div "Registered Psychotherapist (RP)" at bounding box center [274, 147] width 220 height 30
click at [722, 320] on button "Next" at bounding box center [718, 318] width 49 height 22
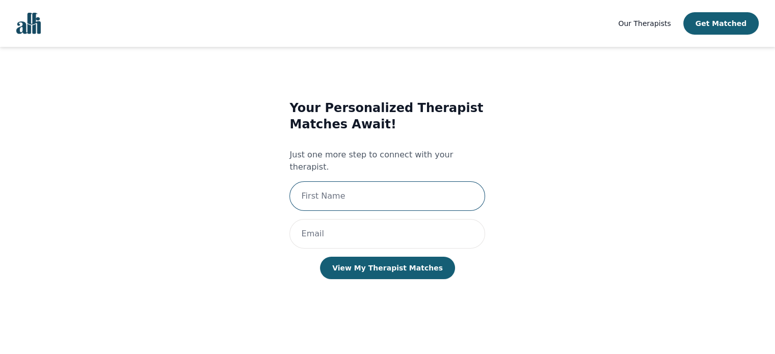
click at [355, 194] on input "text" at bounding box center [387, 196] width 196 height 30
type input "[PERSON_NAME]"
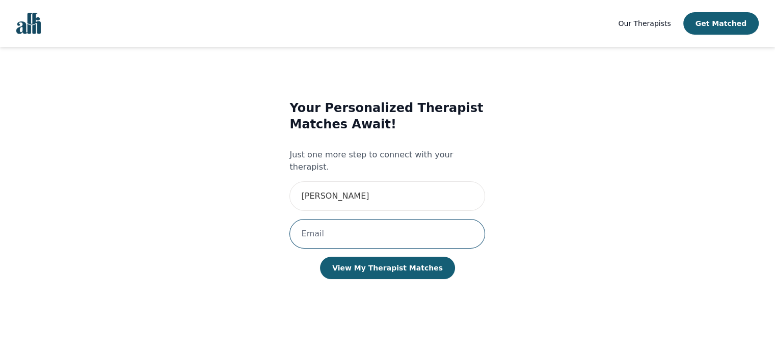
click at [366, 222] on input "email" at bounding box center [387, 234] width 196 height 30
type input "[EMAIL_ADDRESS][PERSON_NAME][PERSON_NAME][DOMAIN_NAME]"
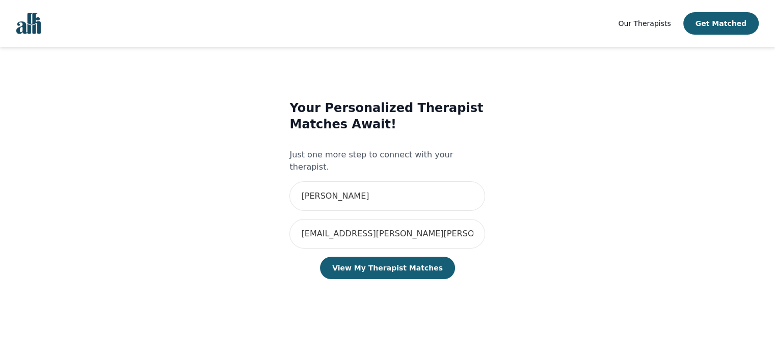
click at [394, 242] on div "Your Personalized Therapist Matches Await! Just one more step to connect with y…" at bounding box center [387, 200] width 196 height 200
click at [389, 257] on button "View My Therapist Matches" at bounding box center [387, 268] width 135 height 22
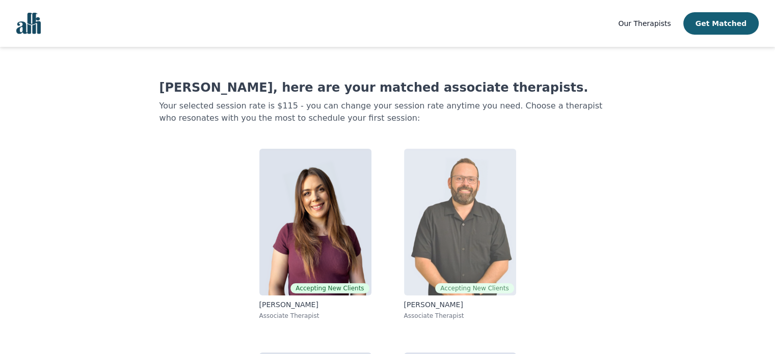
click at [448, 189] on img at bounding box center [460, 222] width 112 height 147
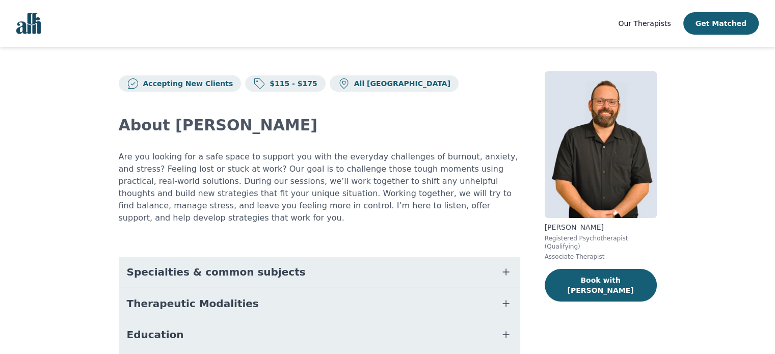
drag, startPoint x: 240, startPoint y: 245, endPoint x: 243, endPoint y: 255, distance: 10.5
click at [240, 257] on button "Specialties & common subjects" at bounding box center [319, 272] width 401 height 31
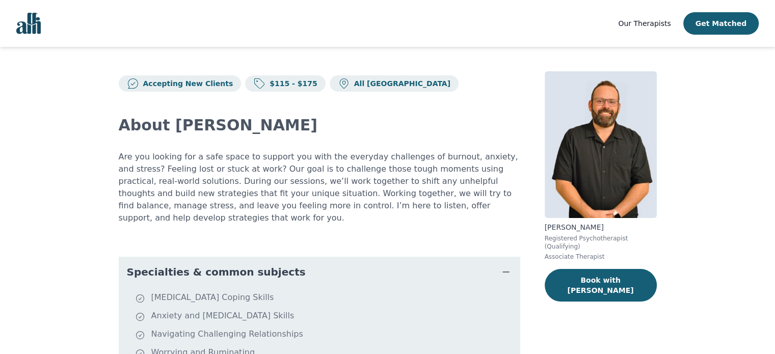
click at [243, 265] on span "Specialties & common subjects" at bounding box center [216, 272] width 179 height 14
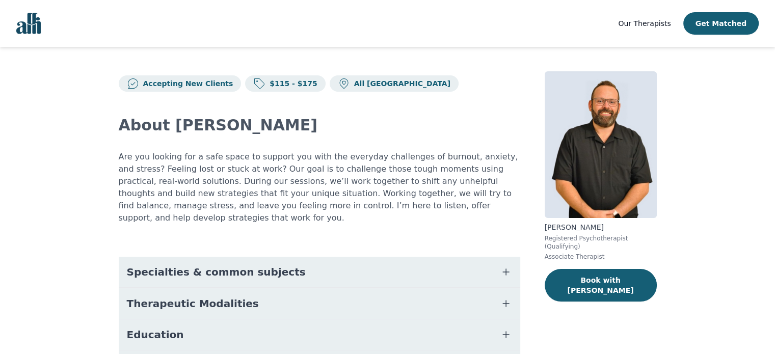
click at [270, 259] on button "Specialties & common subjects" at bounding box center [319, 272] width 401 height 31
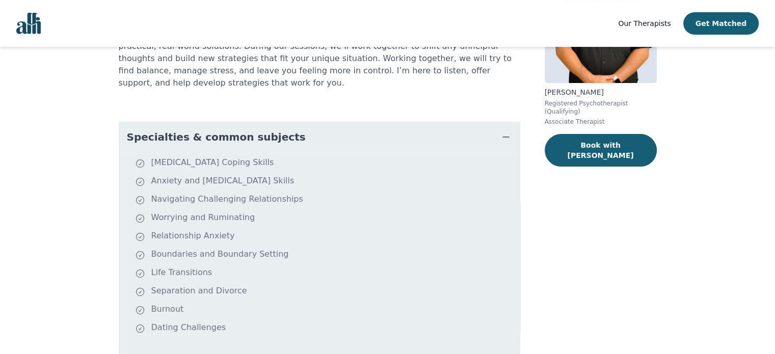
scroll to position [153, 0]
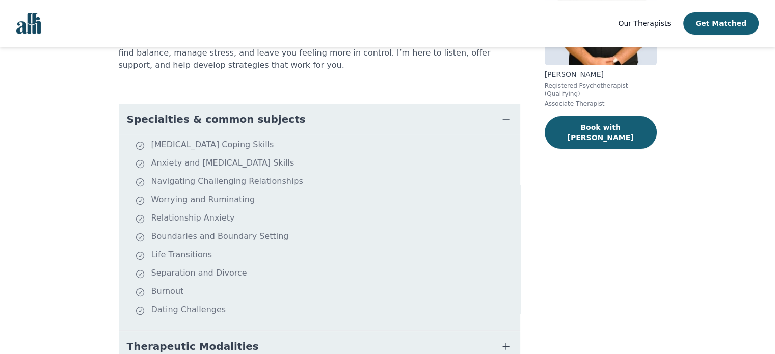
click at [200, 112] on span "Specialties & common subjects" at bounding box center [216, 119] width 179 height 14
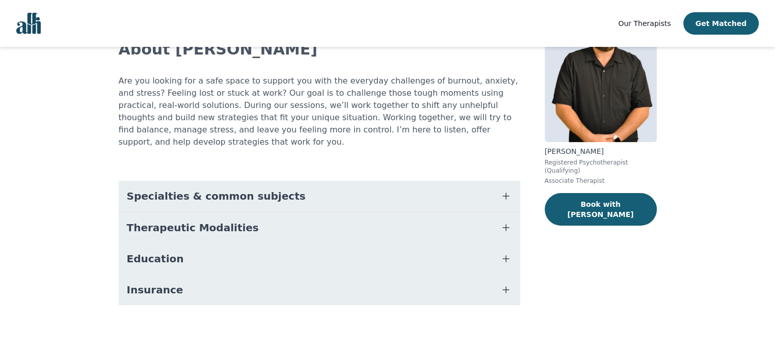
scroll to position [63, 0]
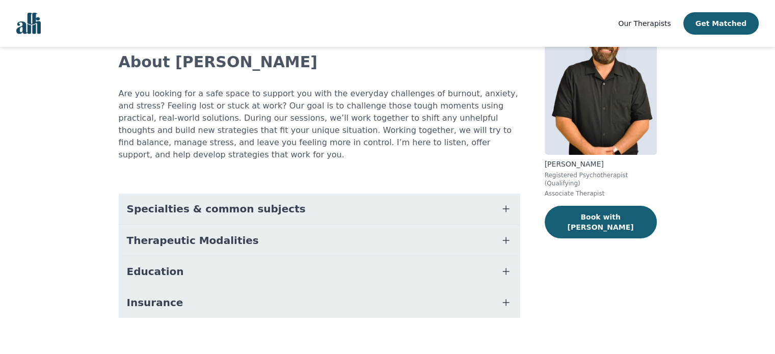
click at [194, 233] on span "Therapeutic Modalities" at bounding box center [193, 240] width 132 height 14
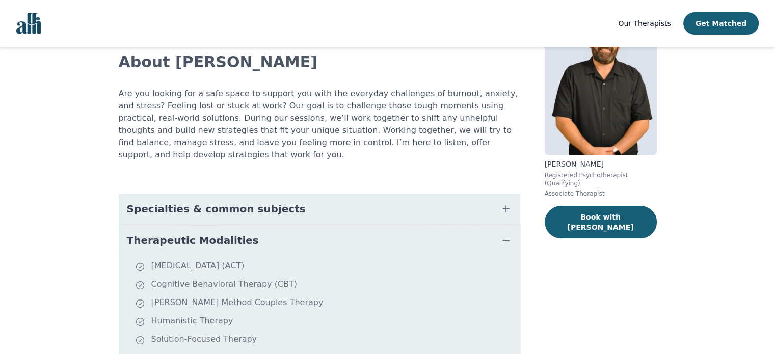
click at [195, 233] on span "Therapeutic Modalities" at bounding box center [193, 240] width 132 height 14
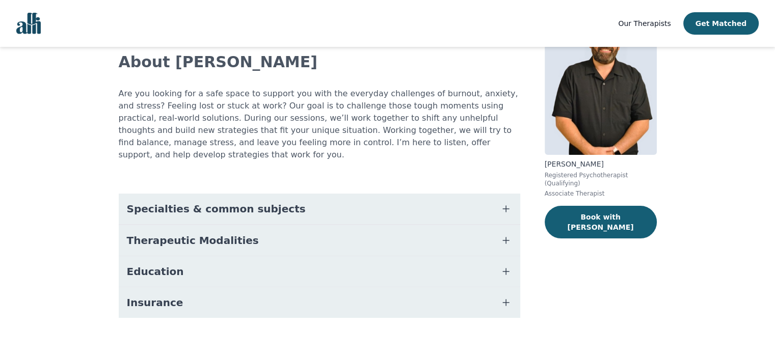
click at [185, 258] on button "Education" at bounding box center [319, 271] width 401 height 31
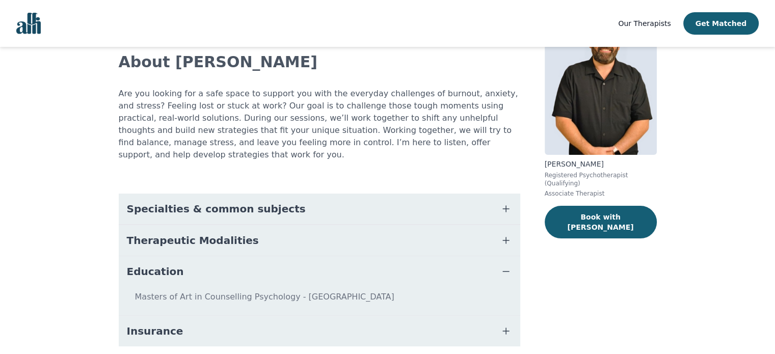
click at [186, 258] on button "Education" at bounding box center [319, 271] width 401 height 31
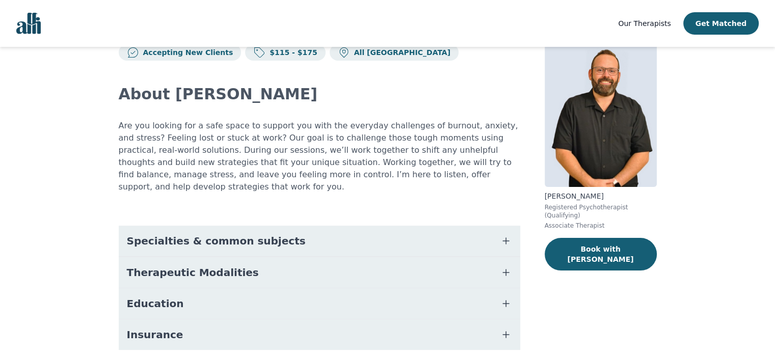
scroll to position [0, 0]
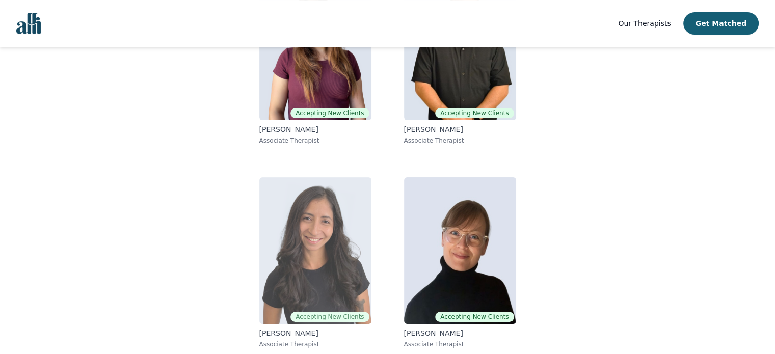
scroll to position [177, 0]
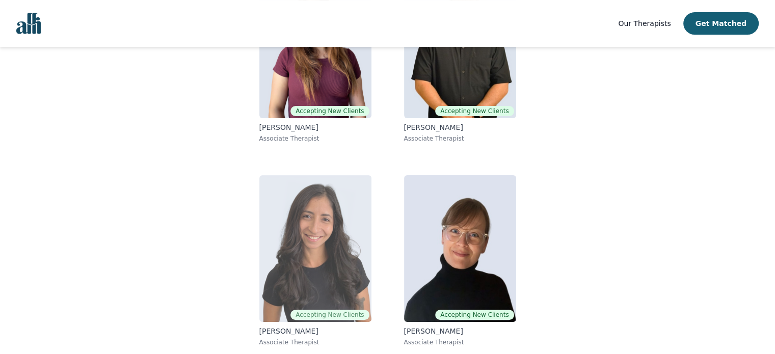
click at [285, 230] on img at bounding box center [315, 248] width 112 height 147
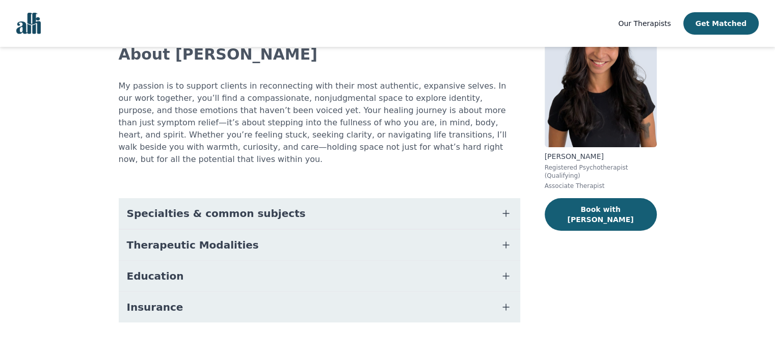
scroll to position [75, 0]
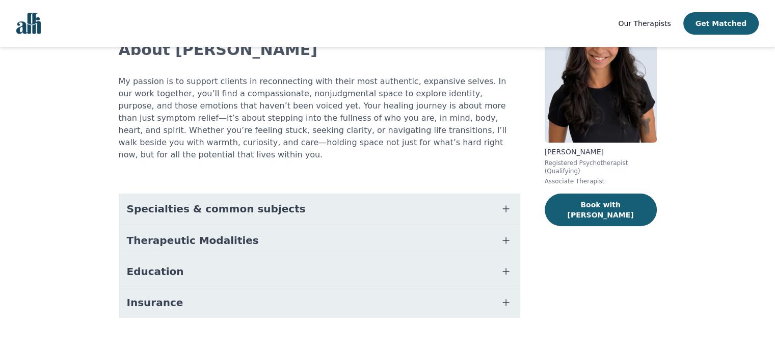
click at [227, 256] on button "Education" at bounding box center [319, 271] width 401 height 31
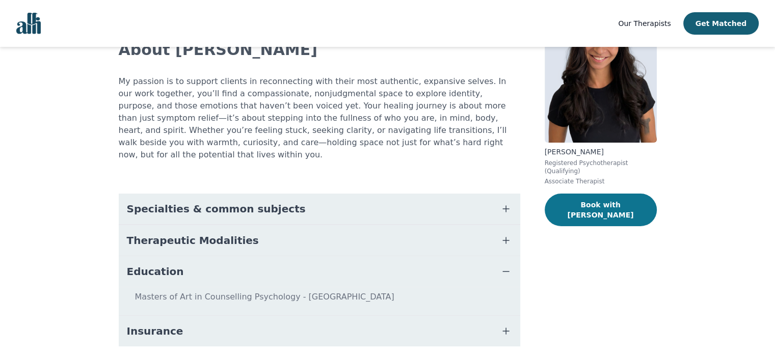
click at [586, 203] on button "Book with [PERSON_NAME]" at bounding box center [601, 210] width 112 height 33
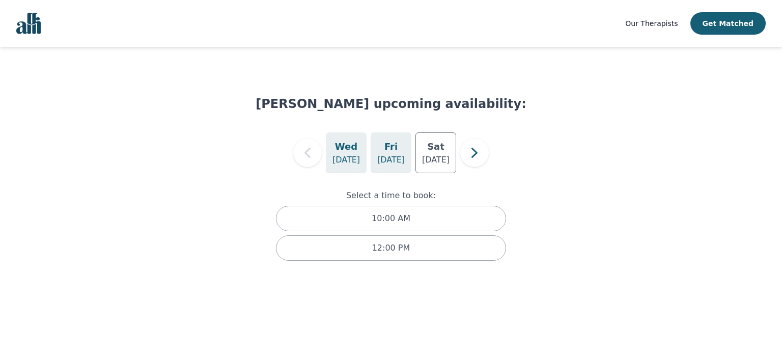
click at [394, 160] on p "[DATE]" at bounding box center [391, 160] width 28 height 12
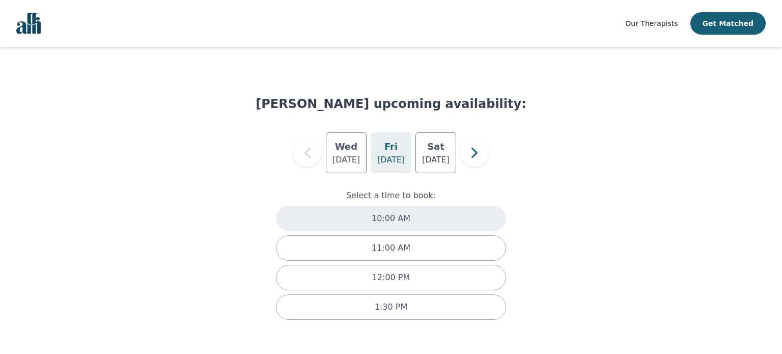
click at [428, 216] on div "10:00 AM" at bounding box center [391, 218] width 230 height 25
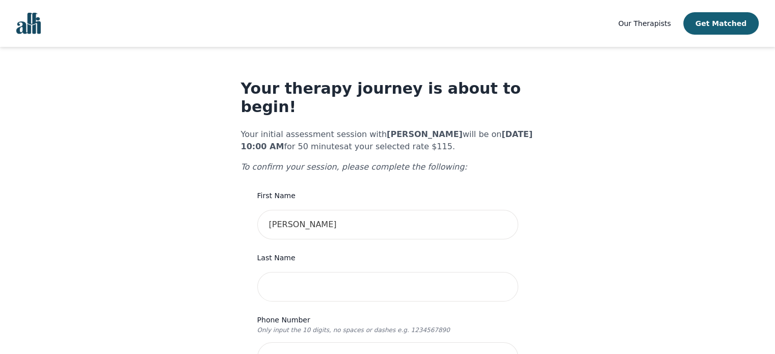
click at [361, 277] on input "text" at bounding box center [387, 287] width 261 height 30
type input "[PERSON_NAME]"
type input "6474504776"
type input "83 Chelsea Cres"
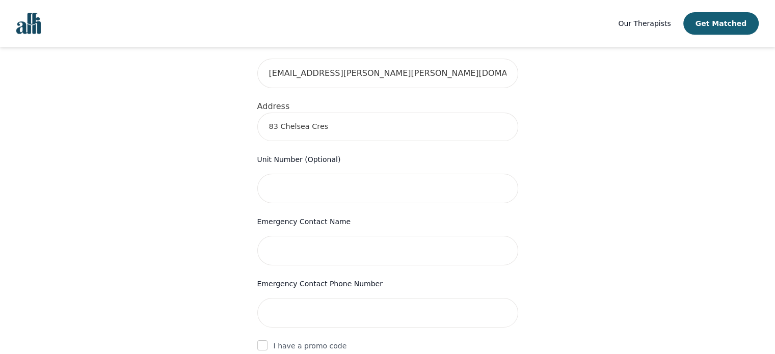
scroll to position [357, 0]
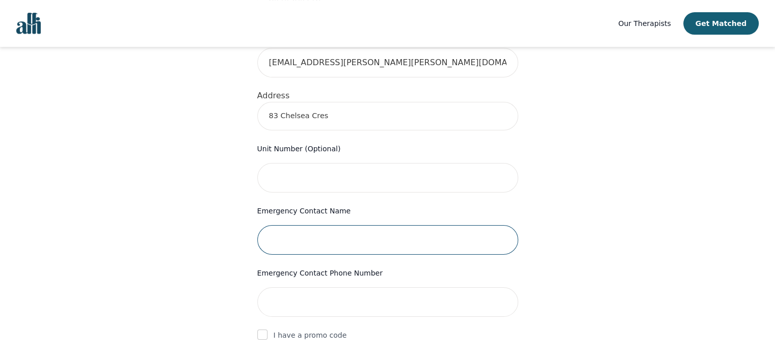
click at [314, 225] on input "text" at bounding box center [387, 240] width 261 height 30
type input "[PERSON_NAME]"
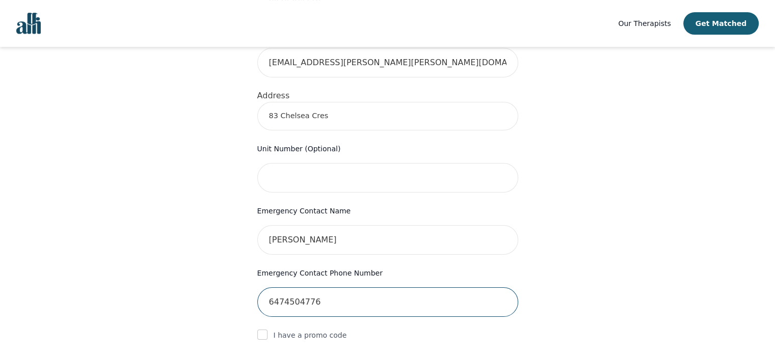
click at [344, 287] on input "6474504776" at bounding box center [387, 302] width 261 height 30
type input "6"
type input "0"
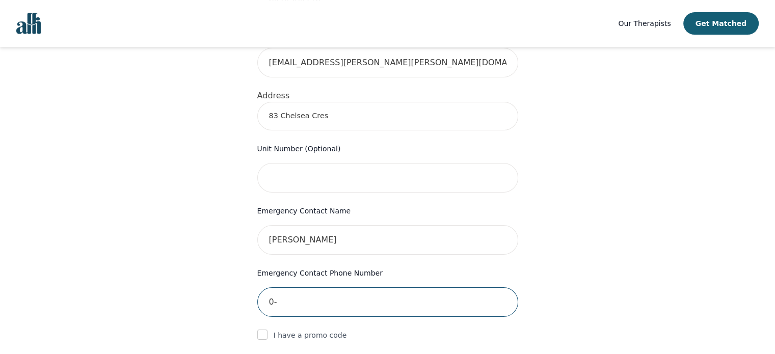
type input "0"
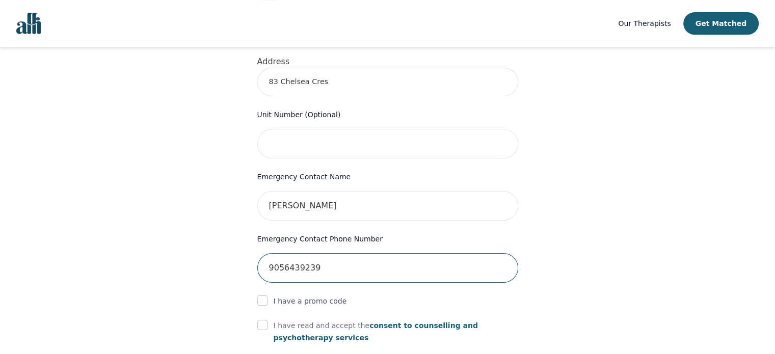
scroll to position [458, 0]
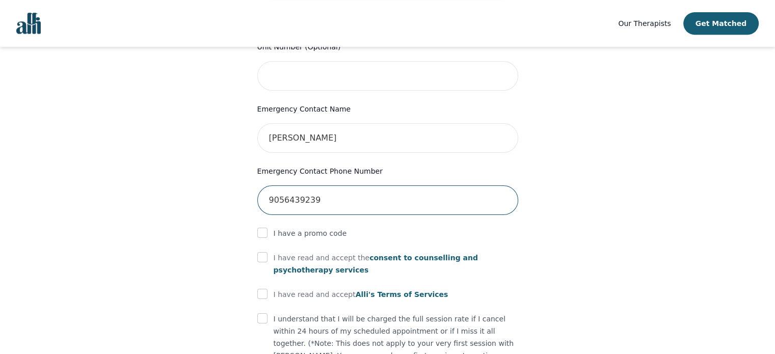
type input "9056439239"
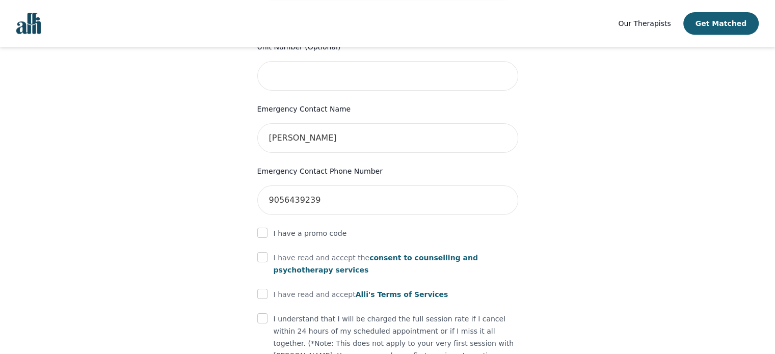
click at [292, 227] on p "I have a promo code" at bounding box center [310, 233] width 73 height 12
click at [285, 252] on p "I have read and accept the consent to counselling and [MEDICAL_DATA] services" at bounding box center [396, 264] width 244 height 24
click at [255, 234] on div "Your therapy journey is about to begin! Your initial assessment session with [P…" at bounding box center [387, 39] width 293 height 836
click at [262, 227] on div at bounding box center [262, 233] width 10 height 12
click at [263, 227] on div at bounding box center [262, 233] width 10 height 12
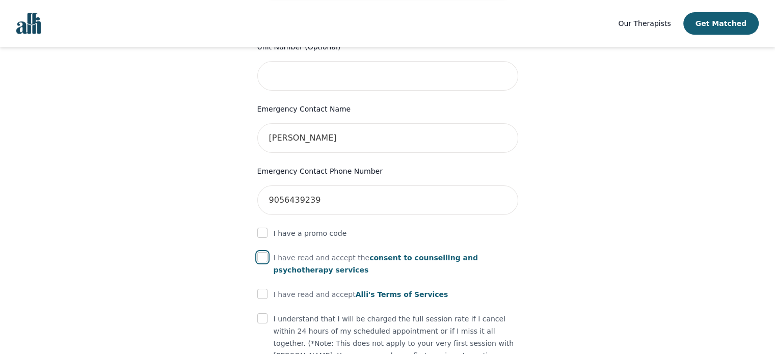
click at [261, 252] on input "checkbox" at bounding box center [262, 257] width 10 height 10
checkbox input "true"
click at [263, 289] on input "checkbox" at bounding box center [262, 294] width 10 height 10
checkbox input "true"
click at [261, 313] on input "checkbox" at bounding box center [262, 318] width 10 height 10
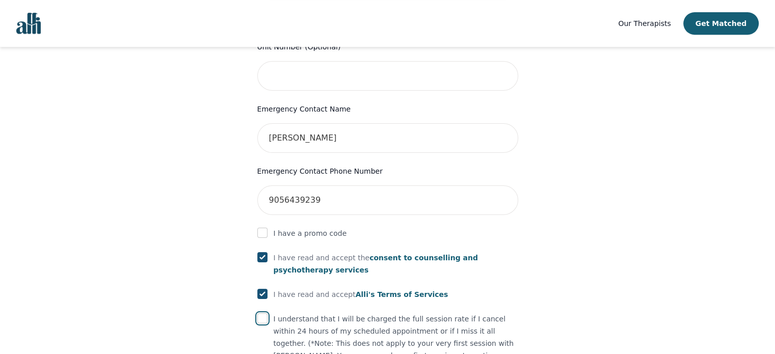
checkbox input "true"
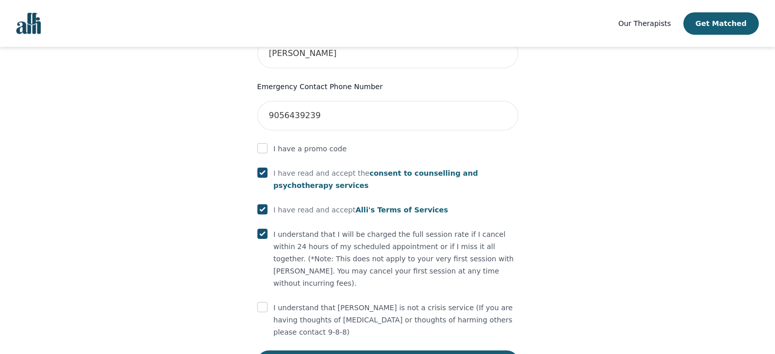
scroll to position [550, 0]
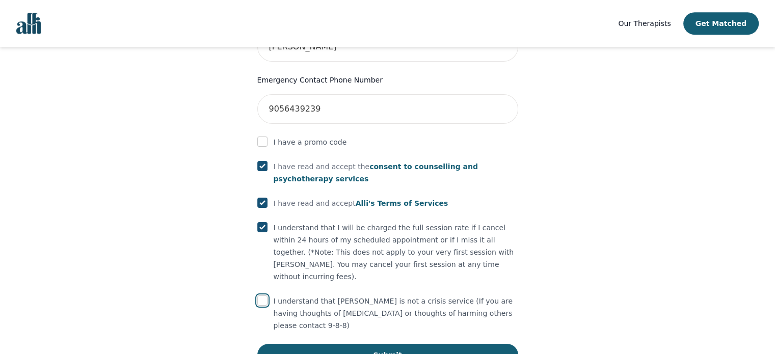
click at [263, 295] on input "checkbox" at bounding box center [262, 300] width 10 height 10
checkbox input "true"
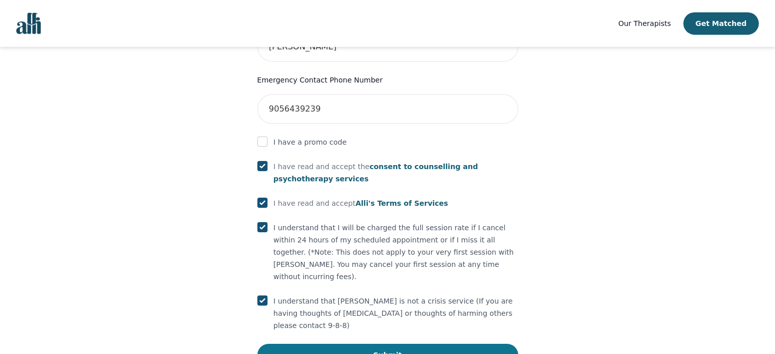
click at [340, 344] on button "Submit" at bounding box center [387, 355] width 261 height 22
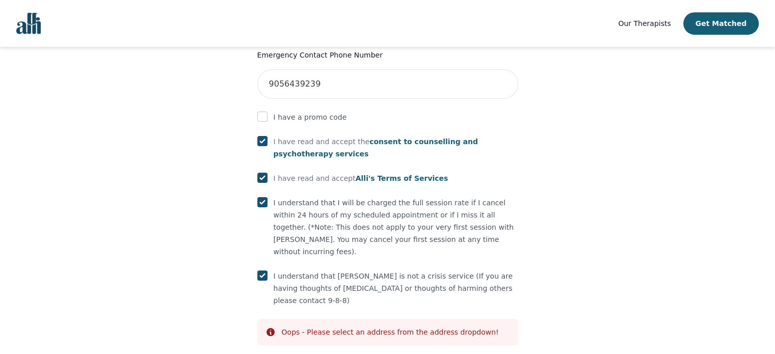
scroll to position [588, 0]
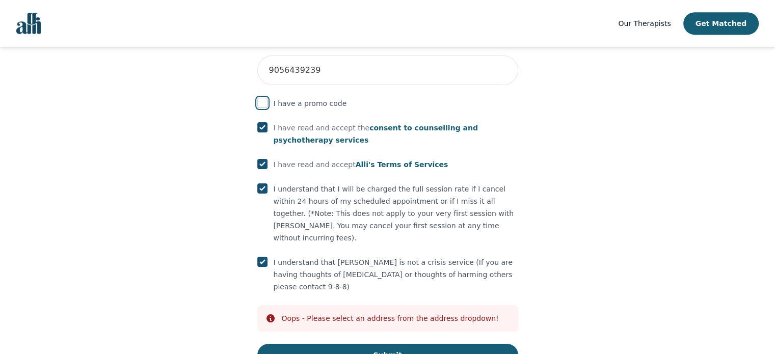
click at [264, 98] on input "checkbox" at bounding box center [262, 103] width 10 height 10
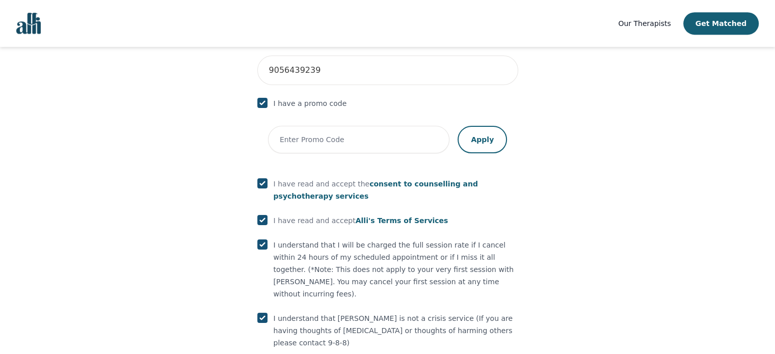
click at [264, 98] on input "checkbox" at bounding box center [262, 103] width 10 height 10
checkbox input "false"
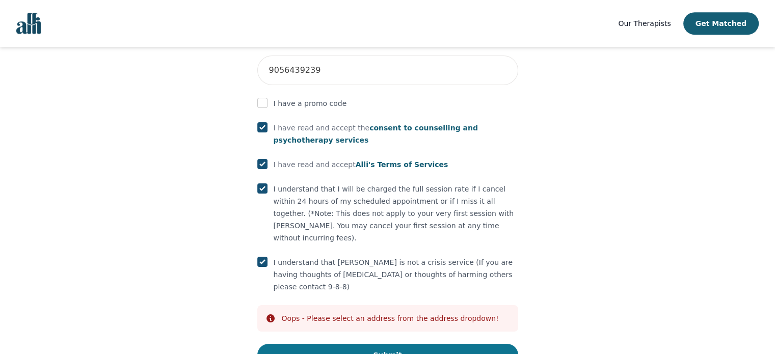
click at [365, 344] on button "Submit" at bounding box center [387, 355] width 261 height 22
click at [401, 344] on button "Submit" at bounding box center [387, 355] width 261 height 22
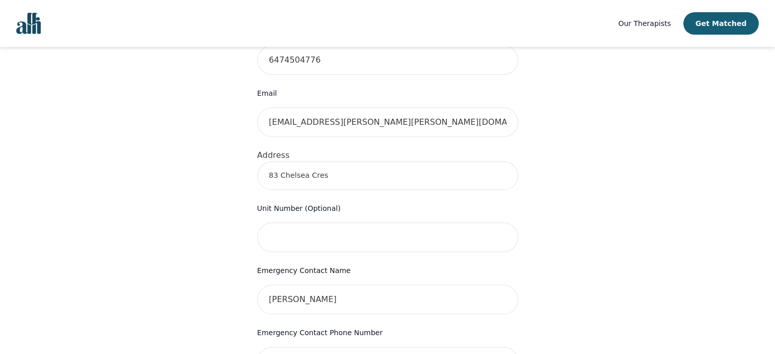
scroll to position [232, 0]
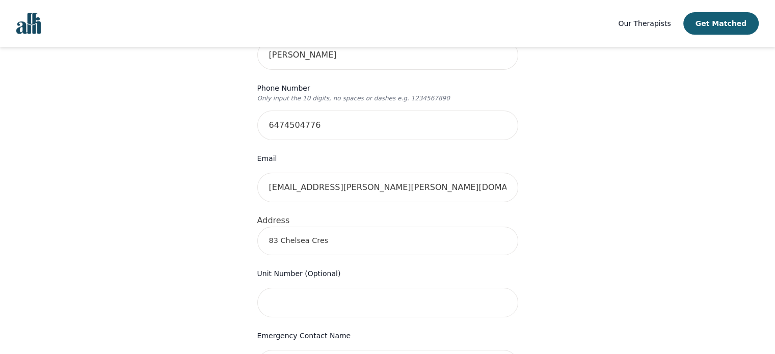
click at [360, 227] on input "83 Chelsea Cres" at bounding box center [387, 241] width 261 height 29
click at [365, 227] on input "83 Chelsea Cres" at bounding box center [387, 241] width 261 height 29
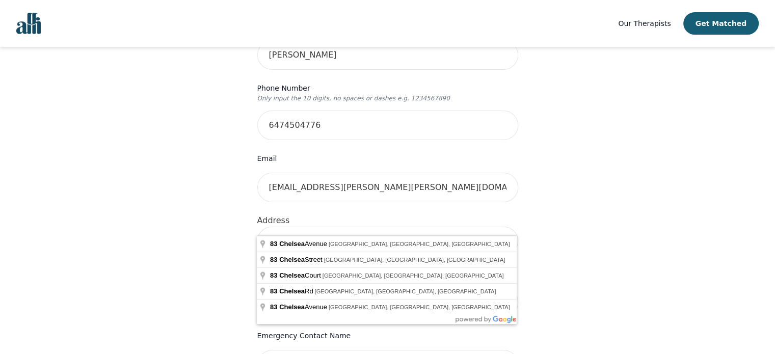
type input "8"
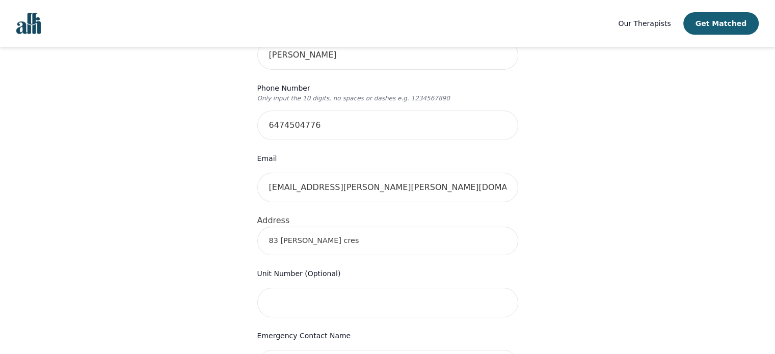
click at [653, 220] on div "Your therapy journey is about to begin! Your initial assessment session with [P…" at bounding box center [387, 285] width 750 height 940
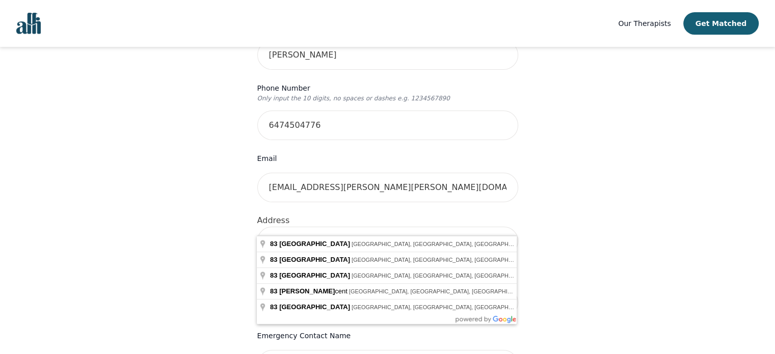
click at [369, 227] on input "83 [PERSON_NAME] cres" at bounding box center [387, 241] width 261 height 29
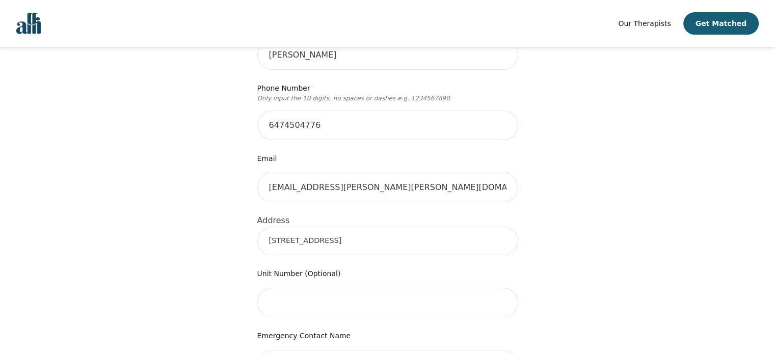
click at [457, 229] on input "[STREET_ADDRESS]" at bounding box center [387, 241] width 261 height 29
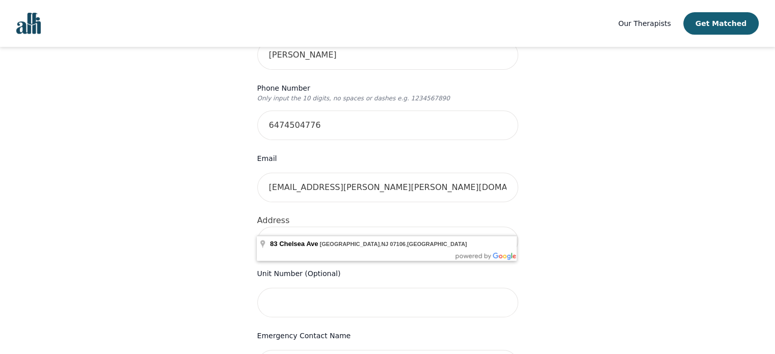
click at [457, 229] on input "[STREET_ADDRESS]" at bounding box center [387, 241] width 261 height 29
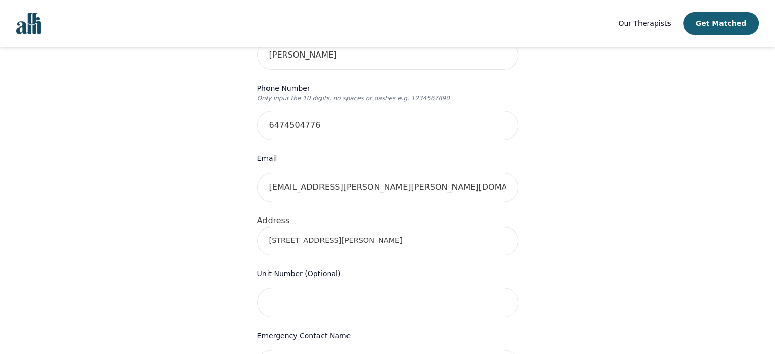
type input "[STREET_ADDRESS]"
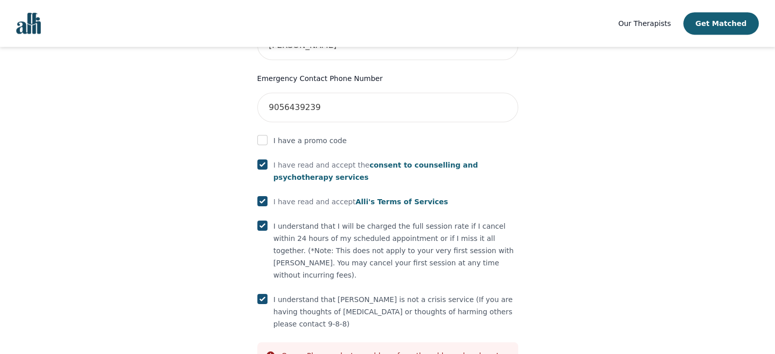
scroll to position [588, 0]
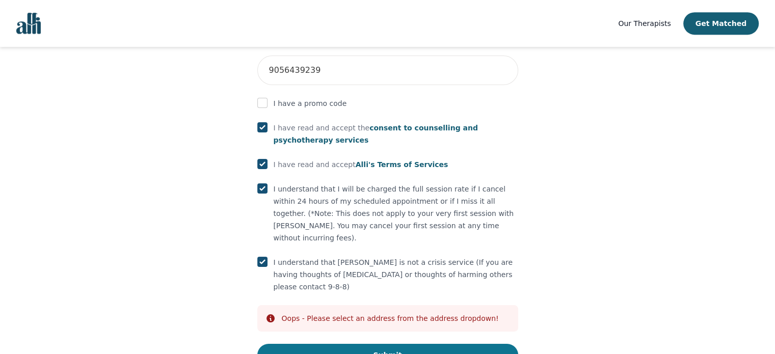
click at [421, 344] on button "Submit" at bounding box center [387, 355] width 261 height 22
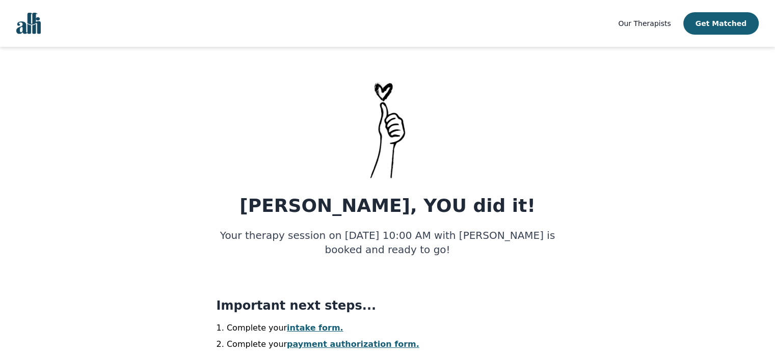
click at [323, 323] on link "intake form." at bounding box center [315, 328] width 57 height 10
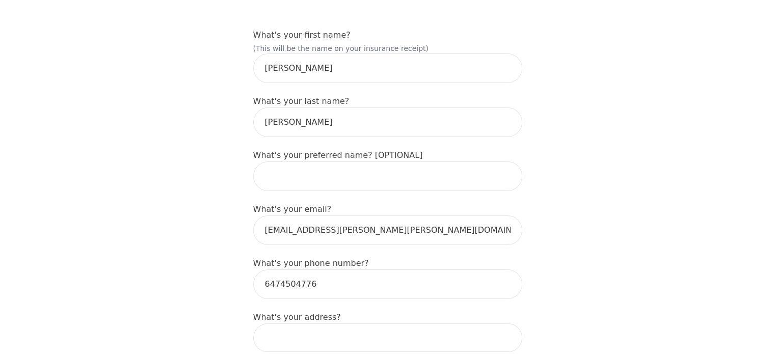
scroll to position [153, 0]
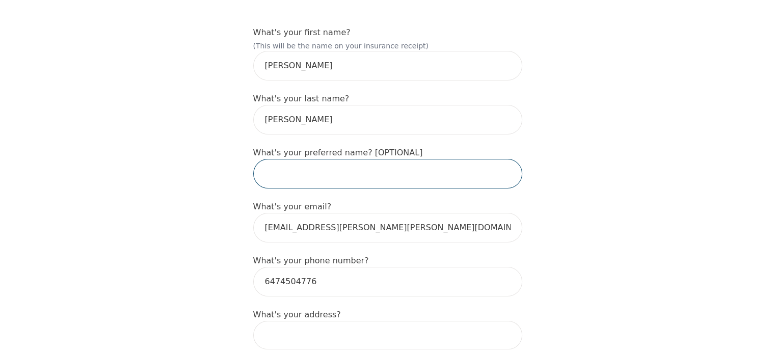
click at [347, 162] on input "text" at bounding box center [387, 174] width 269 height 30
type input "[PERSON_NAME]"
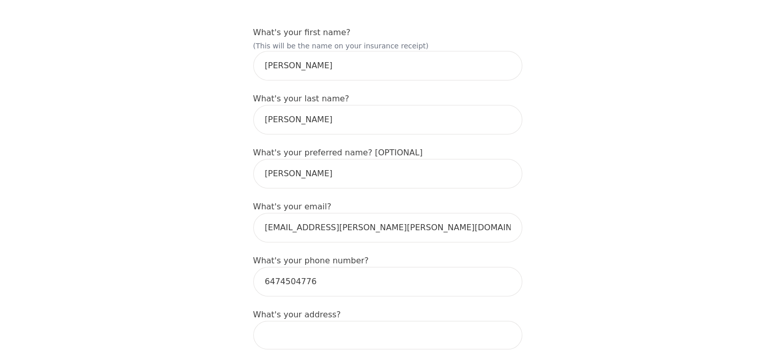
type input "83 Chelsea Cres"
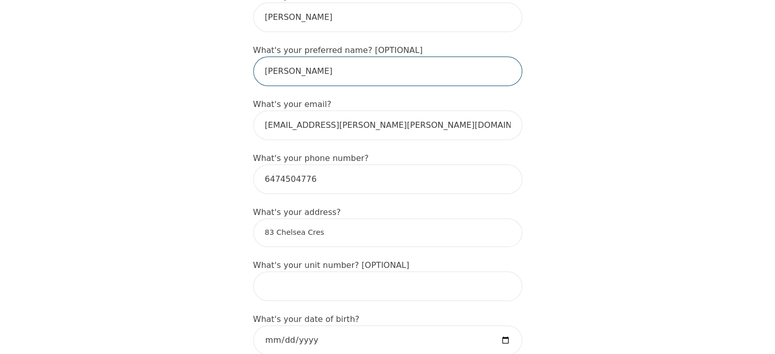
scroll to position [306, 0]
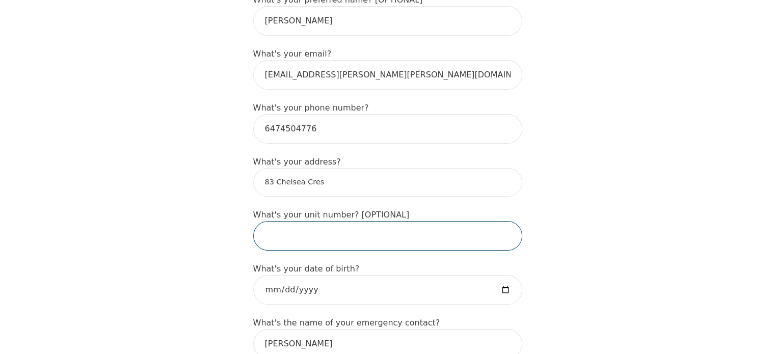
click at [374, 221] on input "text" at bounding box center [387, 236] width 269 height 30
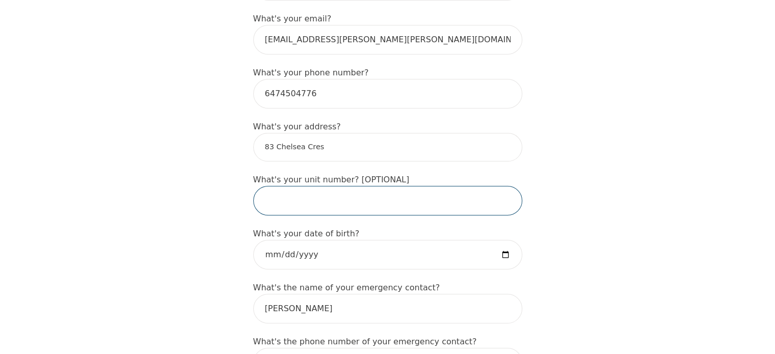
scroll to position [357, 0]
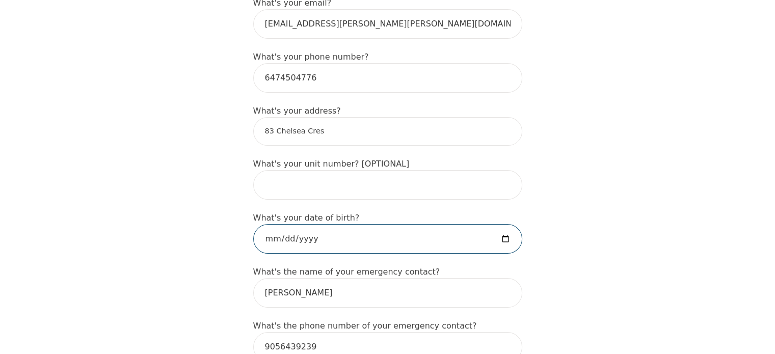
click at [325, 224] on input "date" at bounding box center [387, 239] width 269 height 30
type input "[DATE]"
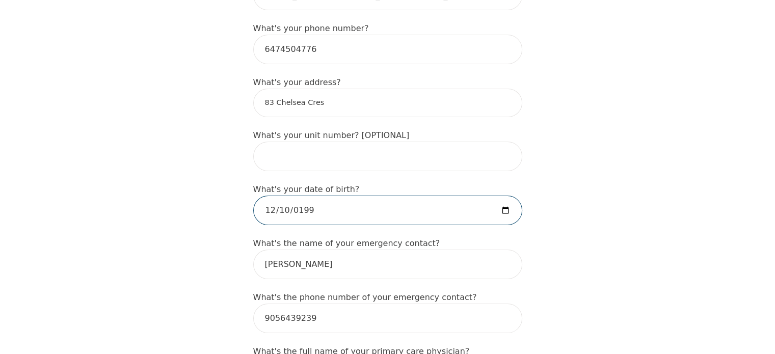
scroll to position [458, 0]
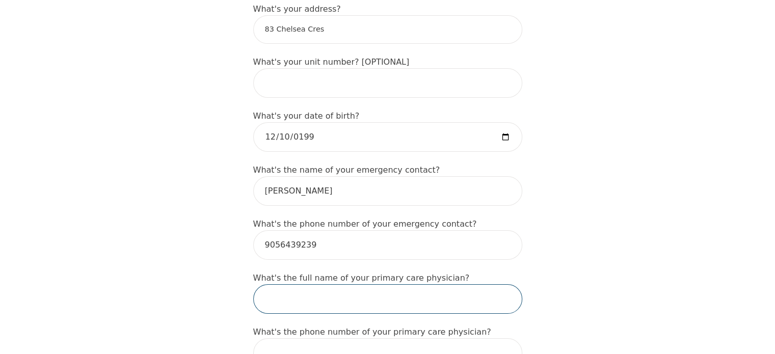
click at [306, 284] on input "text" at bounding box center [387, 299] width 269 height 30
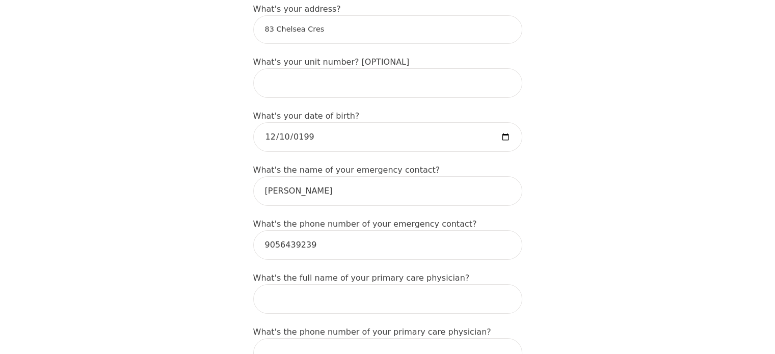
click at [445, 272] on div "What's the full name of your primary care physician?" at bounding box center [387, 293] width 269 height 42
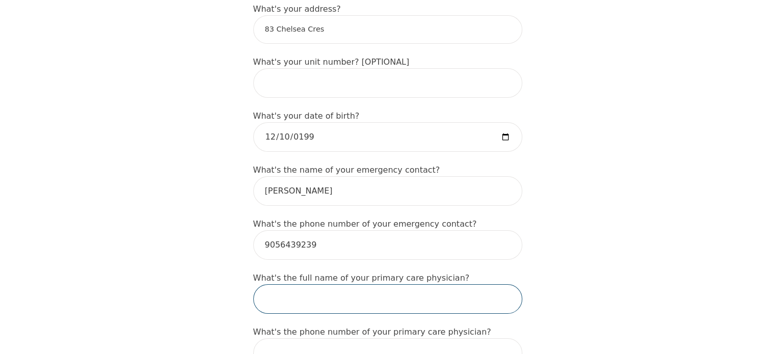
click at [444, 284] on input "text" at bounding box center [387, 299] width 269 height 30
click at [334, 284] on input "[PERSON_NAME]" at bounding box center [387, 299] width 269 height 30
type input "[PERSON_NAME]"
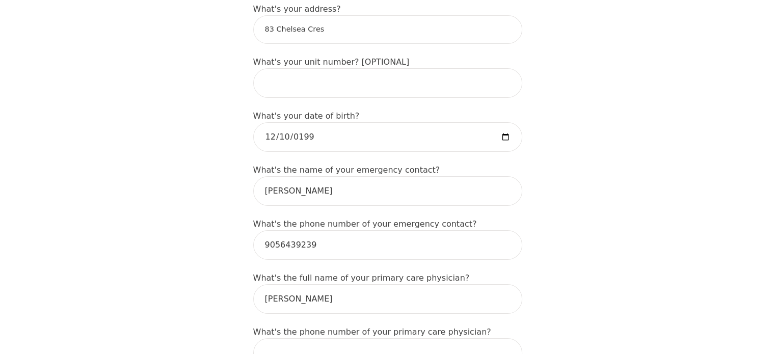
scroll to position [737, 0]
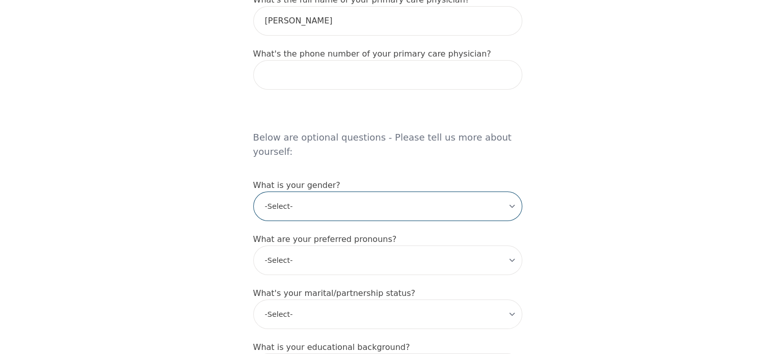
click at [312, 192] on select "-Select- [DEMOGRAPHIC_DATA] [DEMOGRAPHIC_DATA] [DEMOGRAPHIC_DATA] [DEMOGRAPHIC_…" at bounding box center [387, 207] width 269 height 30
select select "[DEMOGRAPHIC_DATA]"
click at [253, 192] on select "-Select- [DEMOGRAPHIC_DATA] [DEMOGRAPHIC_DATA] [DEMOGRAPHIC_DATA] [DEMOGRAPHIC_…" at bounding box center [387, 207] width 269 height 30
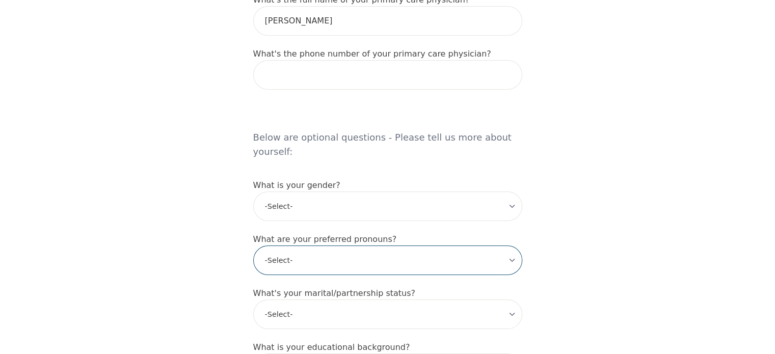
click at [302, 246] on select "-Select- he/him she/her they/them ze/zir xe/xem ey/em ve/ver tey/ter e/e per/pe…" at bounding box center [387, 261] width 269 height 30
select select "he/him"
click at [253, 246] on select "-Select- he/him she/her they/them ze/zir xe/xem ey/em ve/ver tey/ter e/e per/pe…" at bounding box center [387, 261] width 269 height 30
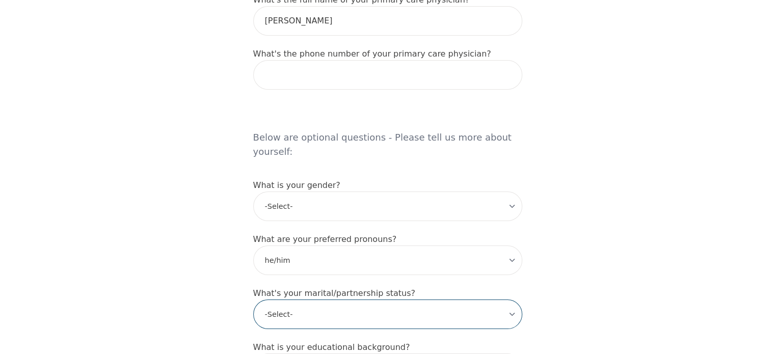
click at [333, 300] on select "-Select- Single Partnered Married Common Law Widowed Separated Divorced" at bounding box center [387, 315] width 269 height 30
select select "Partnered"
click at [253, 300] on select "-Select- Single Partnered Married Common Law Widowed Separated Divorced" at bounding box center [387, 315] width 269 height 30
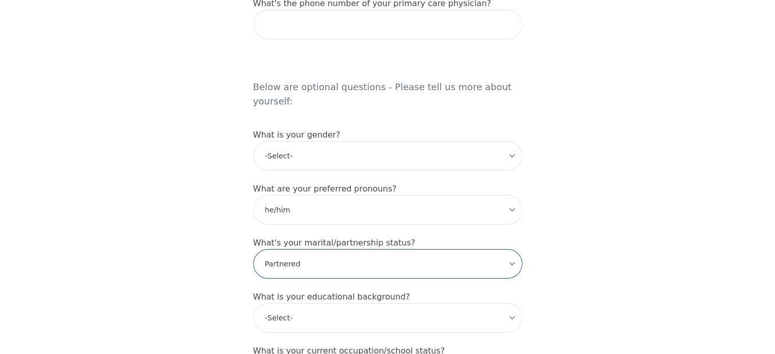
scroll to position [787, 0]
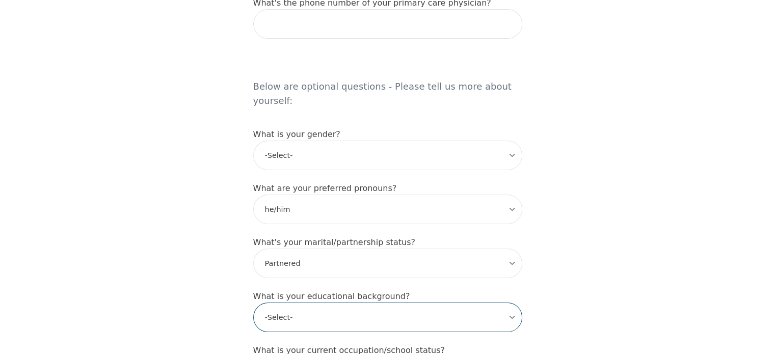
click at [317, 303] on select "-Select- Less than high school High school Associate degree Bachelor degree Mas…" at bounding box center [387, 318] width 269 height 30
select select "Associate degree"
click at [253, 303] on select "-Select- Less than high school High school Associate degree Bachelor degree Mas…" at bounding box center [387, 318] width 269 height 30
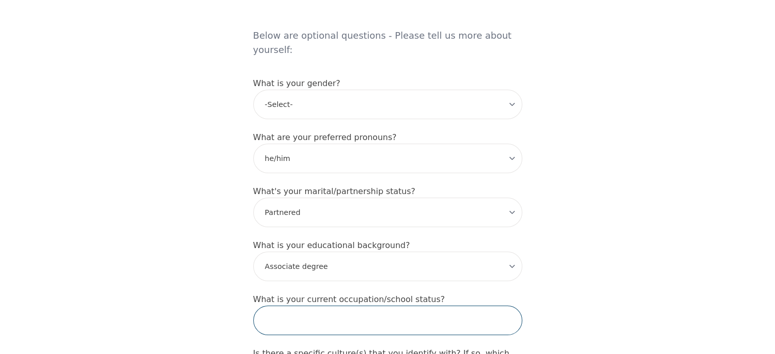
click at [336, 306] on input "text" at bounding box center [387, 321] width 269 height 30
type input "social worker- city of [GEOGRAPHIC_DATA]"
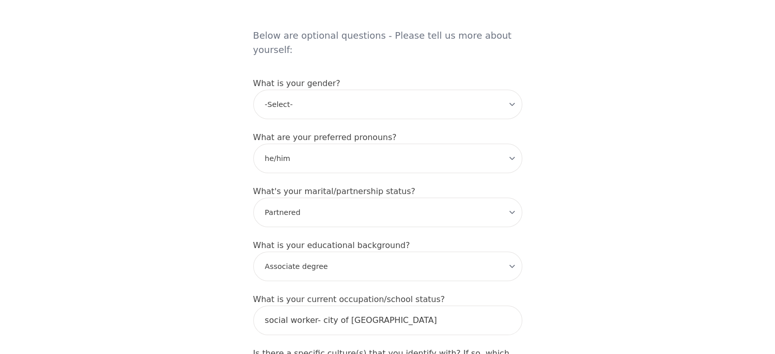
scroll to position [843, 0]
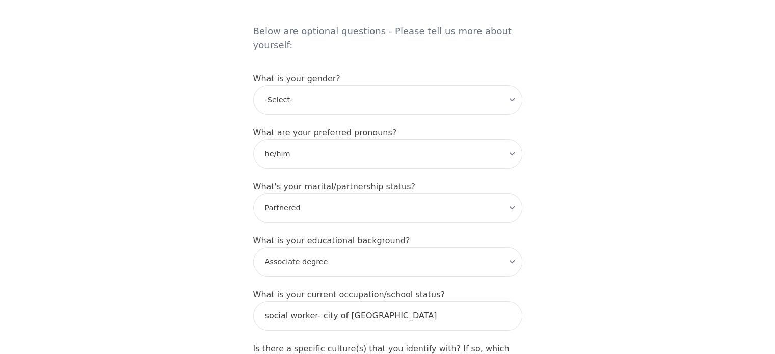
type input "[DEMOGRAPHIC_DATA]"
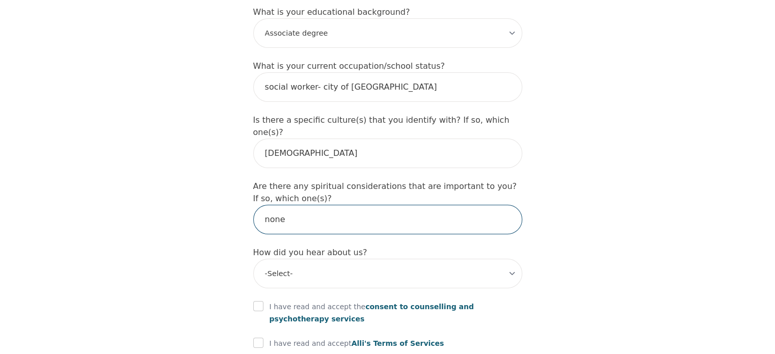
type input "none"
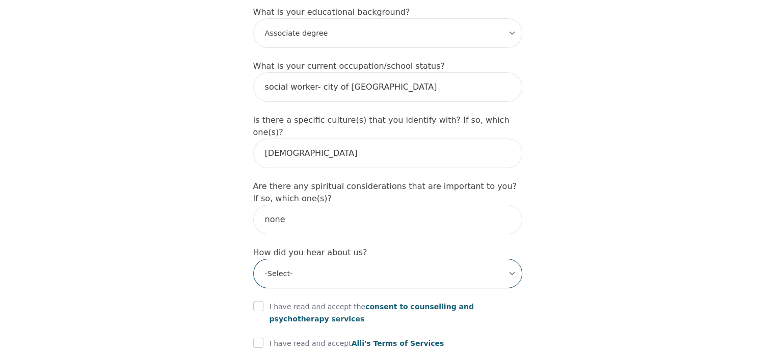
click at [295, 259] on select "-Select- Physician/Specialist Friend Facebook Instagram Google Search Google Ad…" at bounding box center [387, 274] width 269 height 30
select select "Facebook/Instagram Ads"
click at [253, 259] on select "-Select- Physician/Specialist Friend Facebook Instagram Google Search Google Ad…" at bounding box center [387, 274] width 269 height 30
click at [265, 301] on div "I have read and accept the consent to counselling and [MEDICAL_DATA] services" at bounding box center [387, 313] width 269 height 24
click at [262, 338] on input "checkbox" at bounding box center [258, 343] width 10 height 10
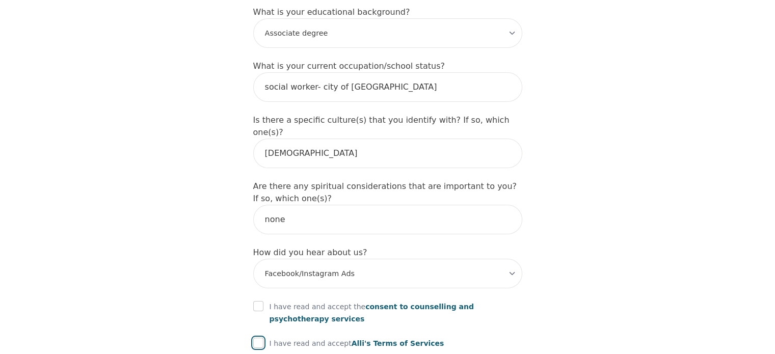
checkbox input "true"
click at [255, 301] on input "checkbox" at bounding box center [258, 306] width 10 height 10
checkbox input "true"
drag, startPoint x: 255, startPoint y: 310, endPoint x: 260, endPoint y: 310, distance: 5.1
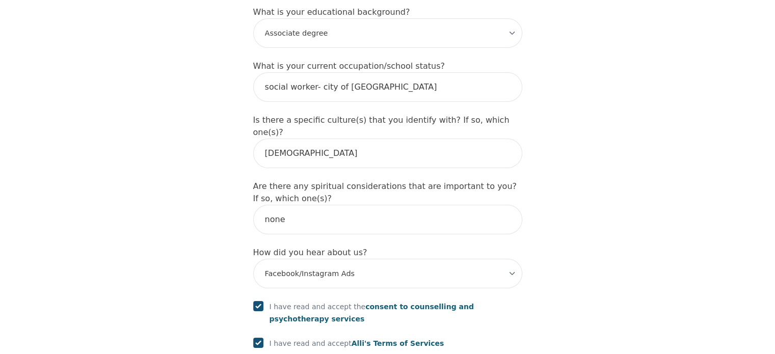
checkbox input "true"
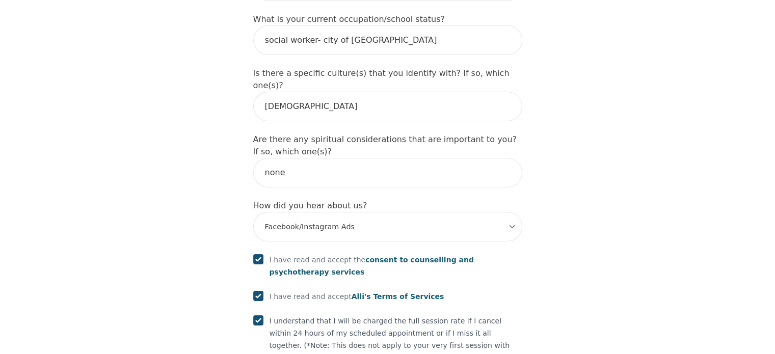
scroll to position [1185, 0]
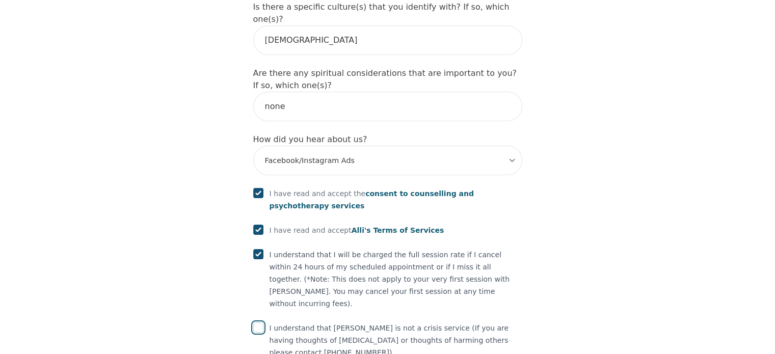
click at [256, 322] on input "checkbox" at bounding box center [258, 327] width 10 height 10
checkbox input "true"
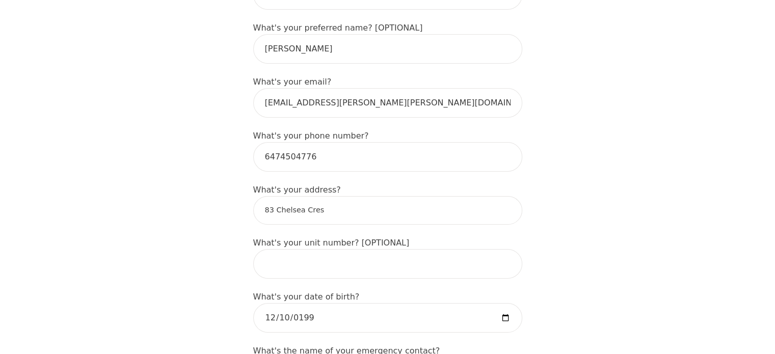
scroll to position [217, 0]
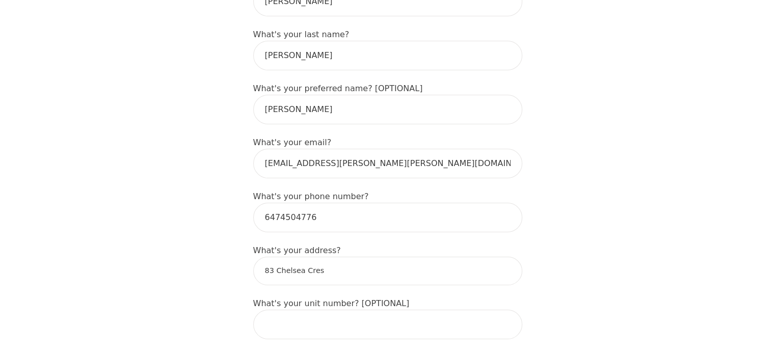
click at [379, 257] on input "83 Chelsea Cres" at bounding box center [387, 271] width 269 height 29
click at [452, 257] on input "83 Chelsea Cres" at bounding box center [387, 271] width 269 height 29
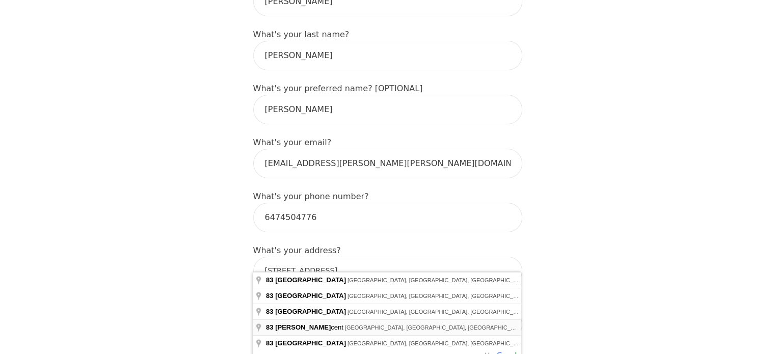
type input "[STREET_ADDRESS]"
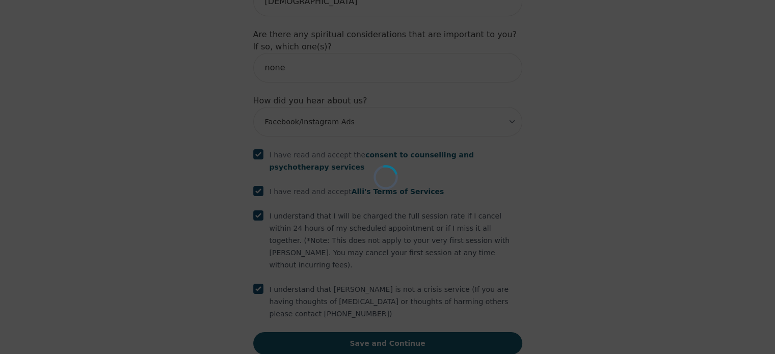
scroll to position [1185, 0]
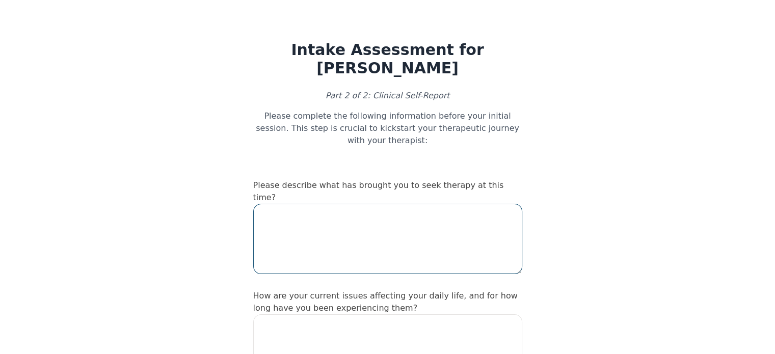
click at [418, 212] on textarea at bounding box center [387, 239] width 269 height 70
click at [350, 216] on textarea at bounding box center [387, 239] width 269 height 70
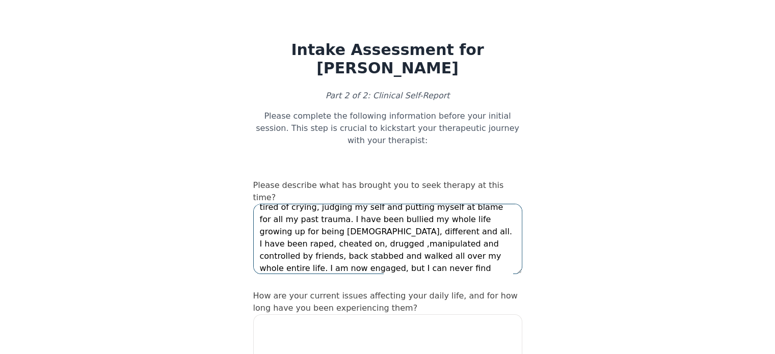
scroll to position [44, 0]
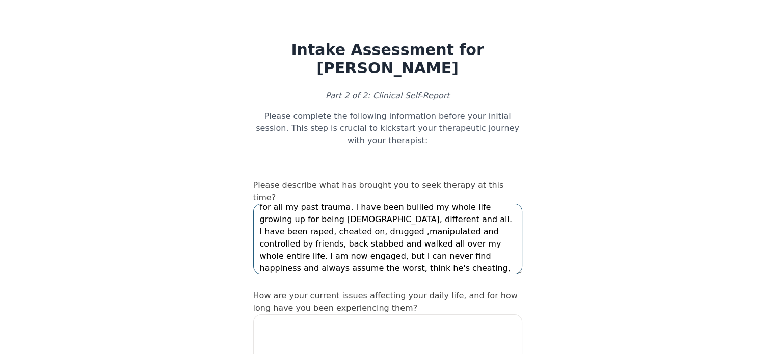
type textarea "I am trying to find a purpose and meaning in my life, I feel stuck like I can n…"
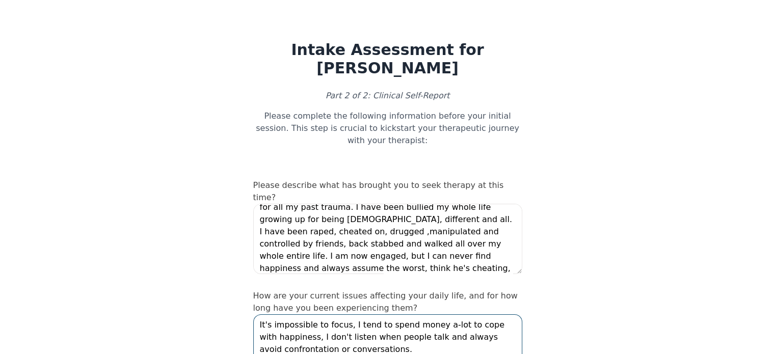
type textarea "It's impossible to focus, I tend to spend money a-lot to cope with happiness, I…"
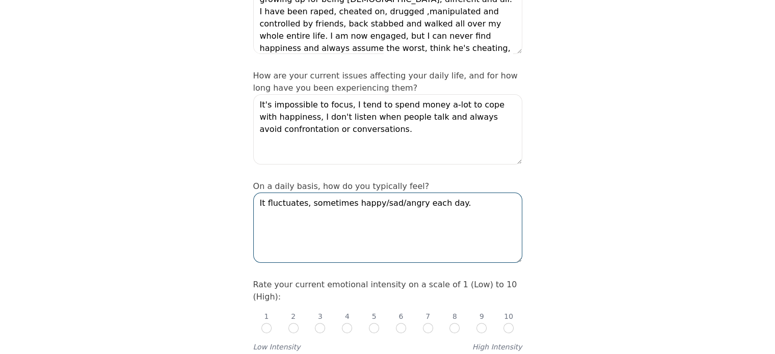
type textarea "It fluctuates, sometimes happy/sad/angry each day."
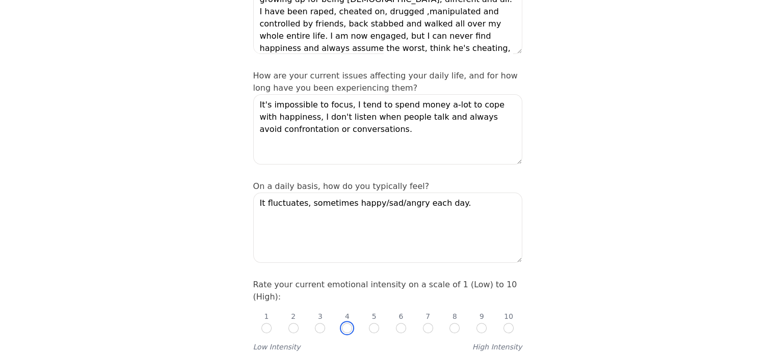
click at [348, 323] on input "radio" at bounding box center [347, 328] width 10 height 10
radio input "true"
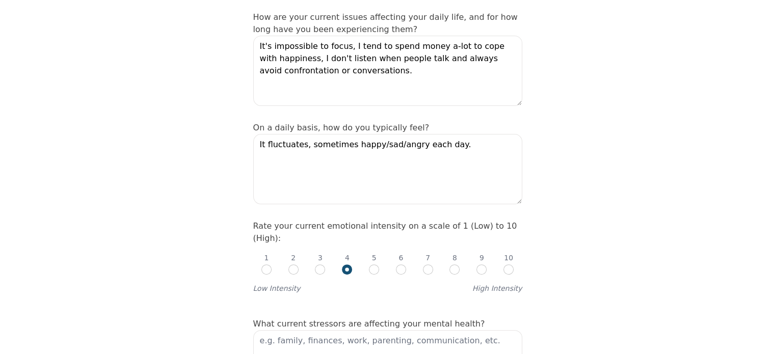
scroll to position [322, 0]
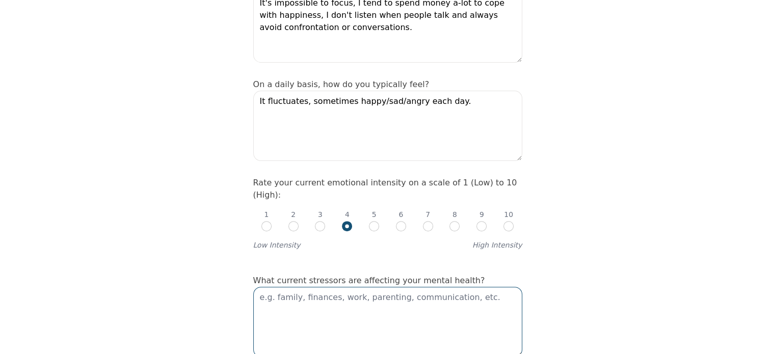
click at [387, 287] on textarea at bounding box center [387, 322] width 269 height 70
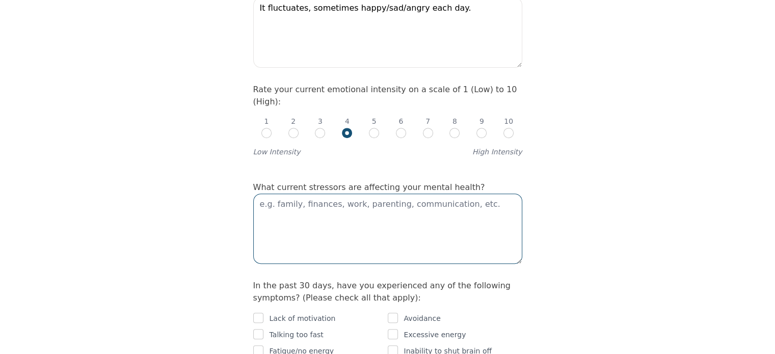
scroll to position [424, 0]
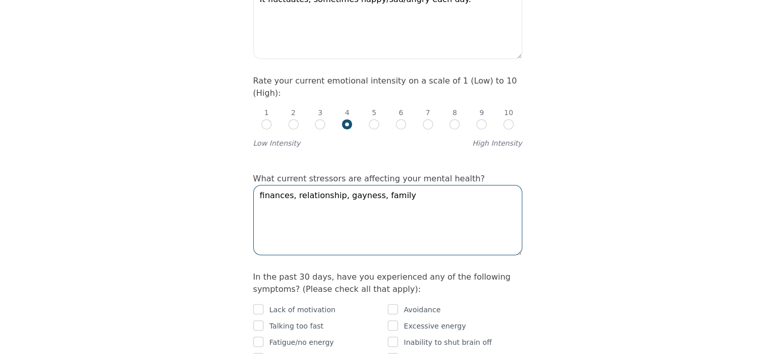
type textarea "finances, relationship, gayness, family"
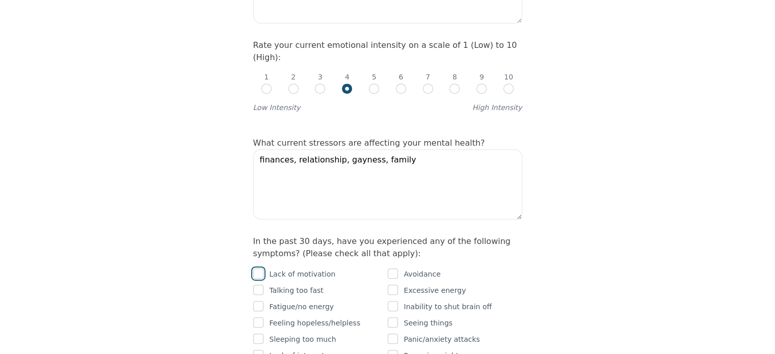
scroll to position [526, 0]
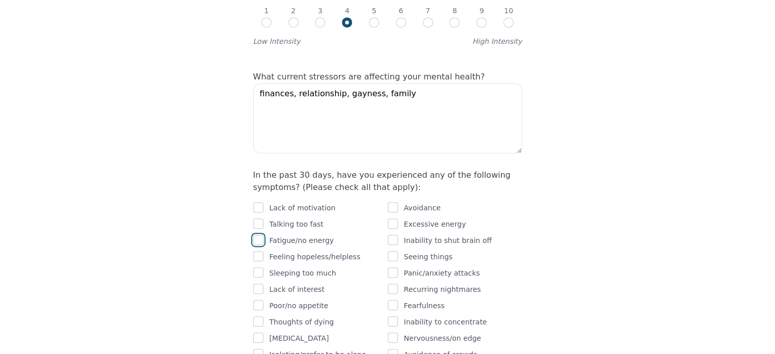
click at [261, 235] on input "checkbox" at bounding box center [258, 240] width 10 height 10
checkbox input "true"
click at [261, 251] on input "checkbox" at bounding box center [258, 256] width 10 height 10
checkbox input "true"
click at [259, 284] on input "checkbox" at bounding box center [258, 289] width 10 height 10
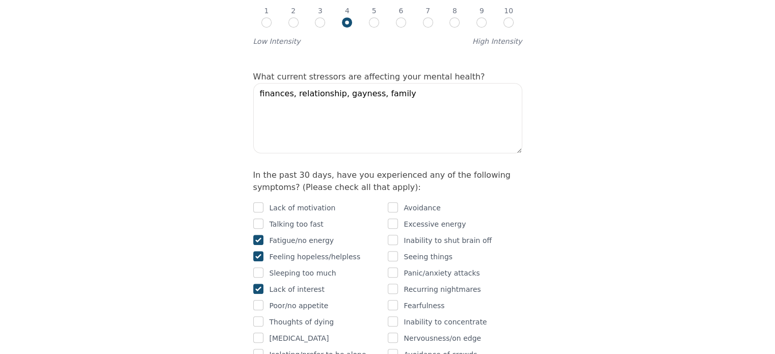
checkbox input "true"
click at [261, 267] on input "checkbox" at bounding box center [258, 272] width 10 height 10
checkbox input "true"
click at [257, 300] on input "checkbox" at bounding box center [258, 305] width 10 height 10
checkbox input "true"
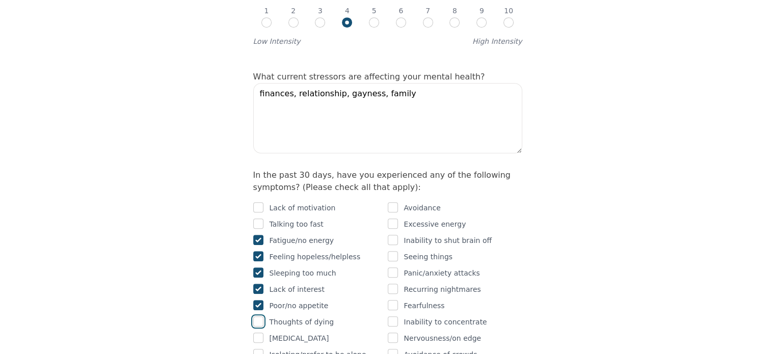
click at [260, 316] on input "checkbox" at bounding box center [258, 321] width 10 height 10
checkbox input "true"
click at [261, 349] on input "checkbox" at bounding box center [258, 354] width 10 height 10
checkbox input "true"
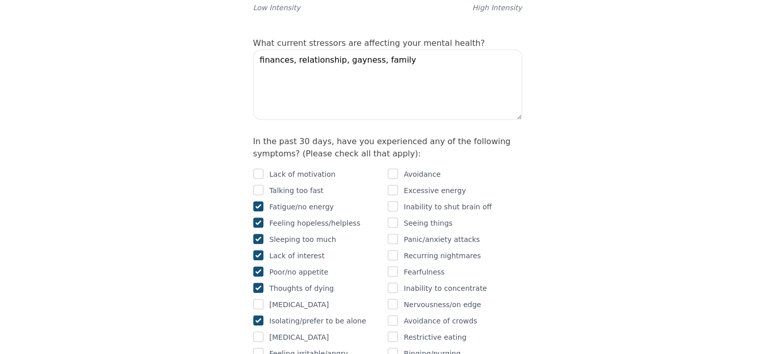
scroll to position [577, 0]
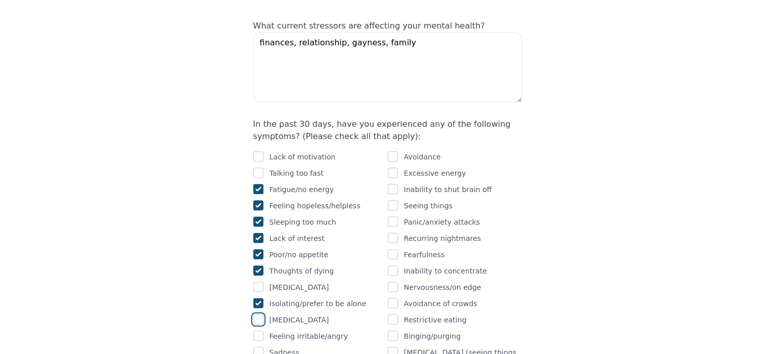
click at [259, 314] on input "checkbox" at bounding box center [258, 319] width 10 height 10
checkbox input "true"
click at [259, 331] on input "checkbox" at bounding box center [258, 336] width 10 height 10
checkbox input "true"
click at [259, 347] on input "checkbox" at bounding box center [258, 352] width 10 height 10
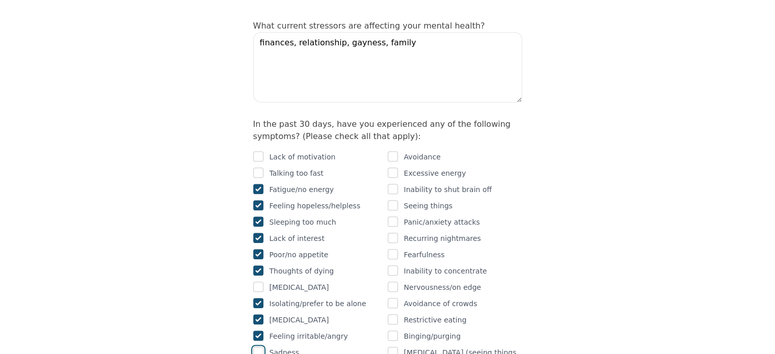
checkbox input "true"
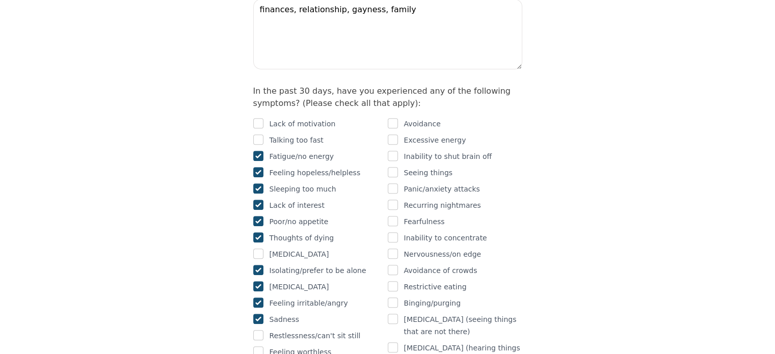
scroll to position [628, 0]
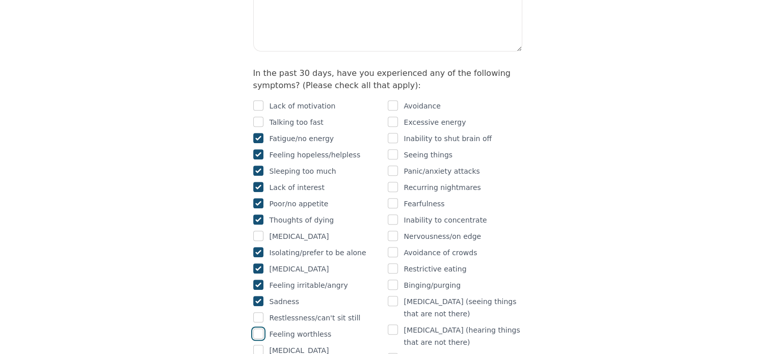
click at [256, 329] on input "checkbox" at bounding box center [258, 334] width 10 height 10
checkbox input "true"
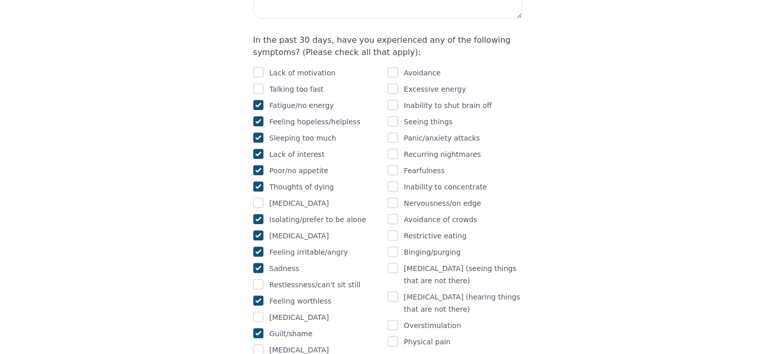
scroll to position [678, 0]
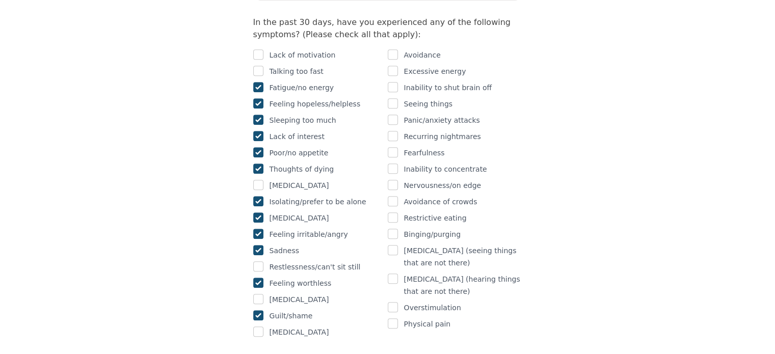
click at [397, 163] on div "Inability to concentrate" at bounding box center [455, 169] width 134 height 12
click at [398, 163] on div "Inability to concentrate" at bounding box center [455, 169] width 134 height 12
click at [395, 164] on input "checkbox" at bounding box center [393, 169] width 10 height 10
checkbox input "true"
click at [392, 147] on div at bounding box center [393, 153] width 10 height 12
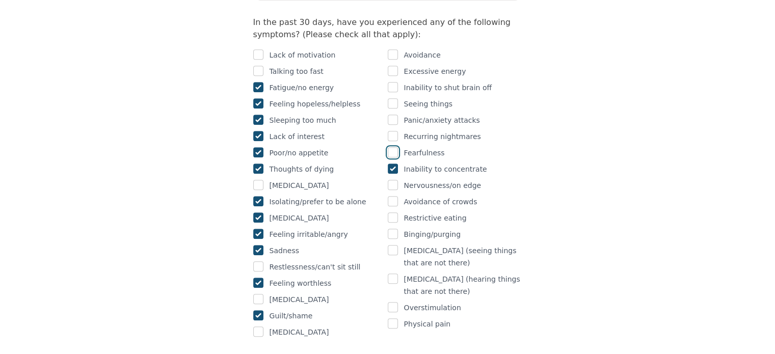
click at [392, 147] on input "checkbox" at bounding box center [393, 152] width 10 height 10
checkbox input "true"
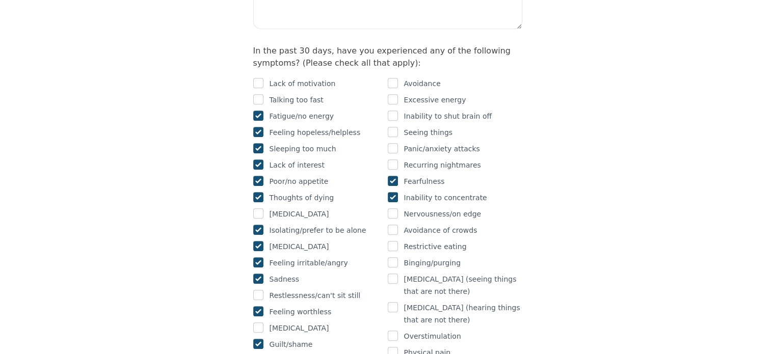
scroll to position [628, 0]
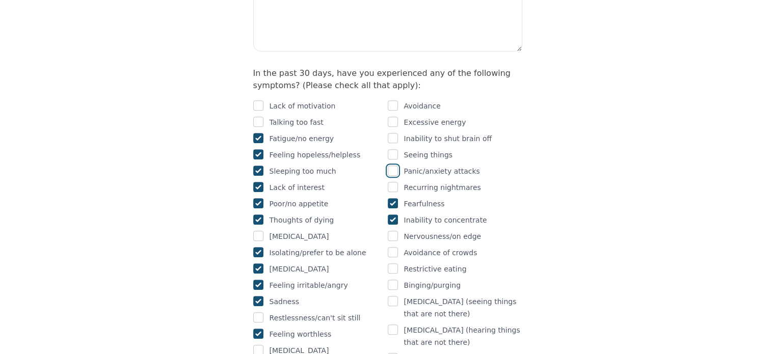
click at [393, 166] on input "checkbox" at bounding box center [393, 171] width 10 height 10
checkbox input "true"
click at [395, 133] on input "checkbox" at bounding box center [393, 138] width 10 height 10
checkbox input "true"
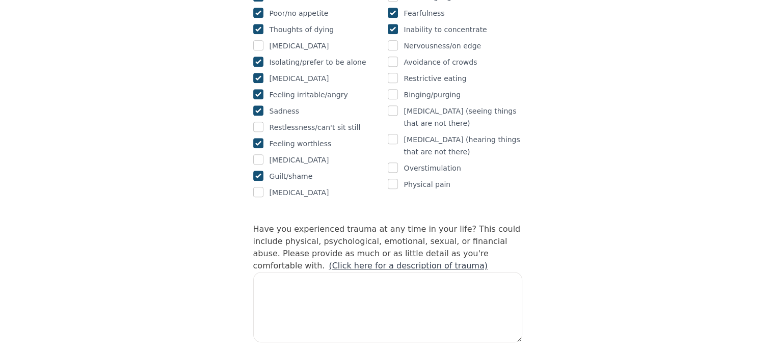
scroll to position [882, 0]
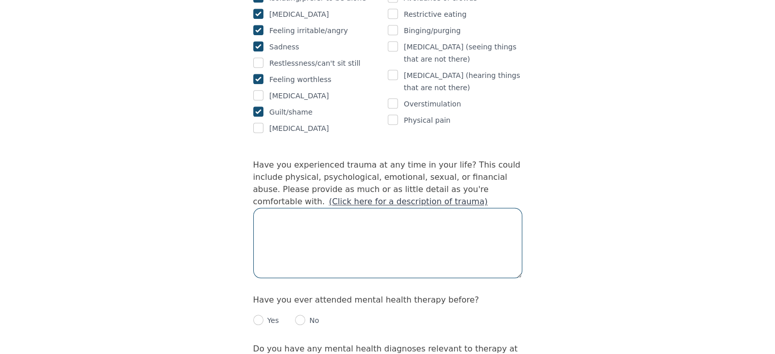
click at [340, 208] on textarea at bounding box center [387, 243] width 269 height 70
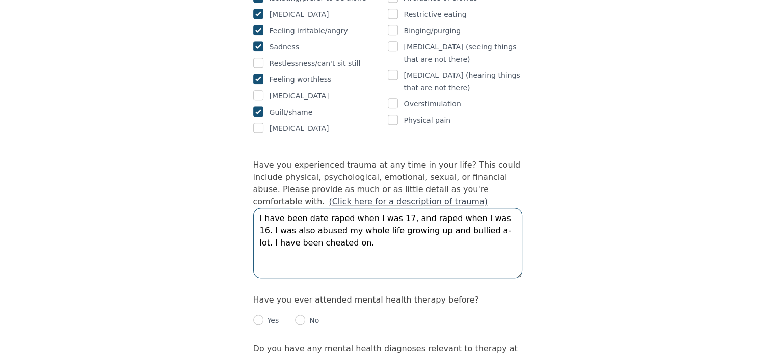
type textarea "I have been date raped when I was 17, and raped when I was 16. I was also abuse…"
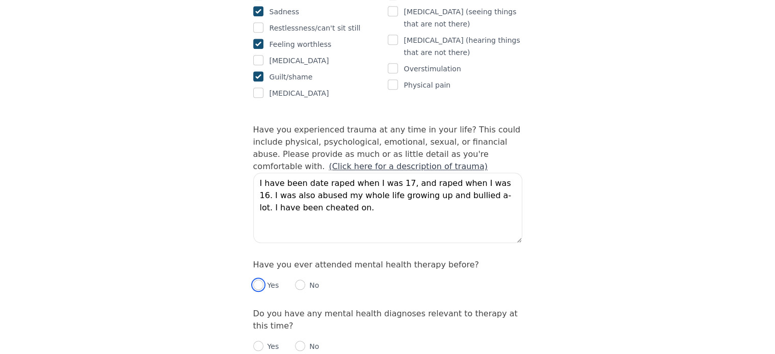
scroll to position [933, 0]
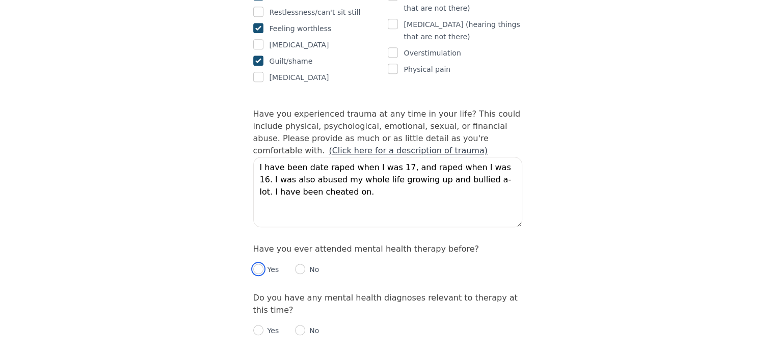
click at [261, 264] on input "radio" at bounding box center [258, 269] width 10 height 10
radio input "true"
click at [305, 264] on p "No" at bounding box center [312, 269] width 14 height 10
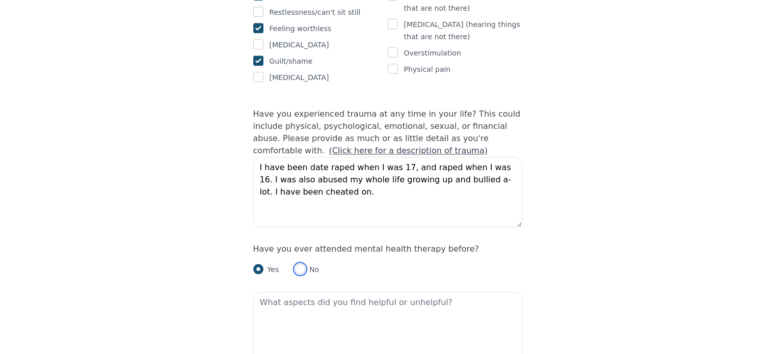
click at [298, 264] on input "radio" at bounding box center [300, 269] width 10 height 10
radio input "true"
radio input "false"
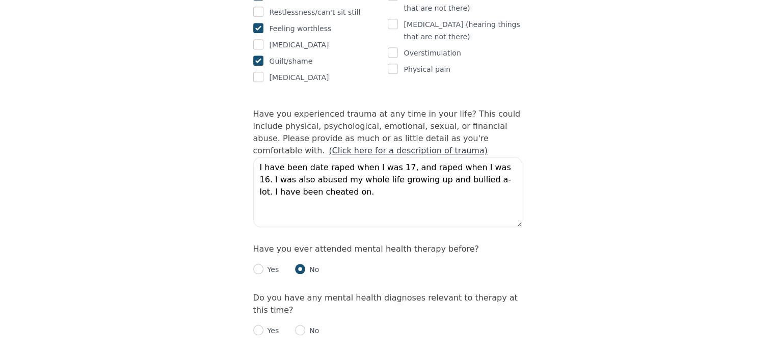
scroll to position [1035, 0]
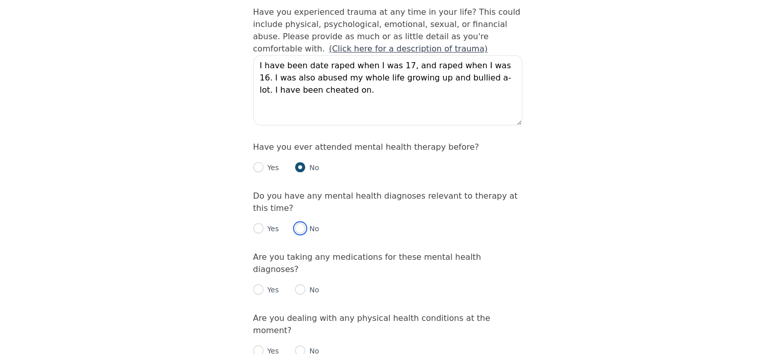
click at [302, 223] on input "radio" at bounding box center [300, 228] width 10 height 10
radio input "true"
click at [300, 284] on input "radio" at bounding box center [300, 289] width 10 height 10
radio input "true"
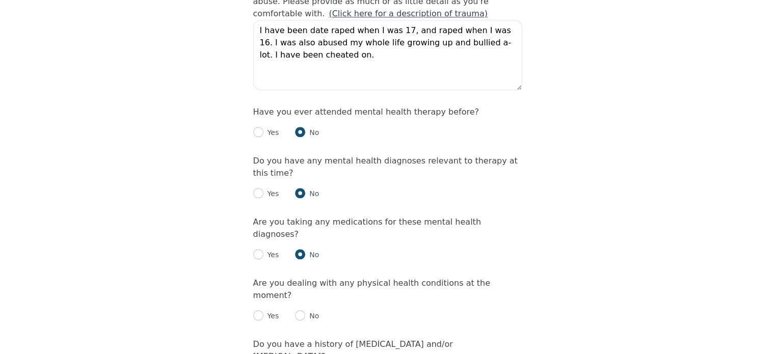
scroll to position [1086, 0]
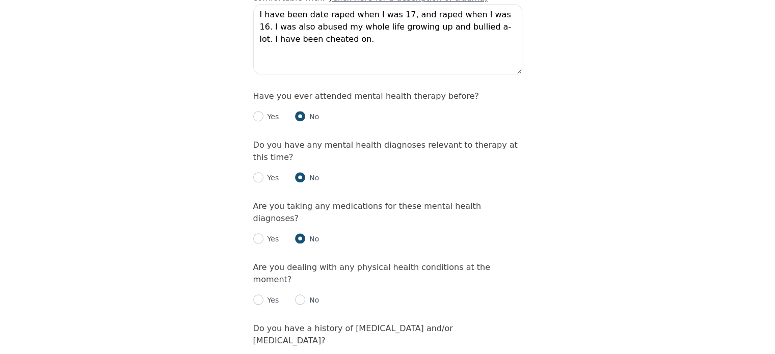
click at [305, 295] on p "No" at bounding box center [312, 300] width 14 height 10
click at [306, 295] on p "No" at bounding box center [312, 300] width 14 height 10
click at [302, 294] on input "radio" at bounding box center [300, 299] width 10 height 10
radio input "true"
click at [301, 353] on input "radio" at bounding box center [300, 361] width 10 height 10
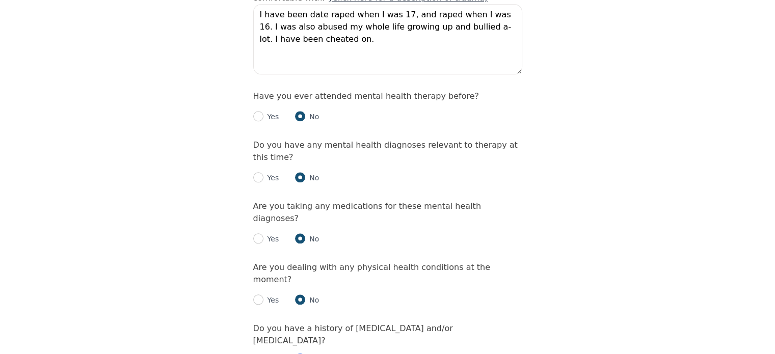
radio input "true"
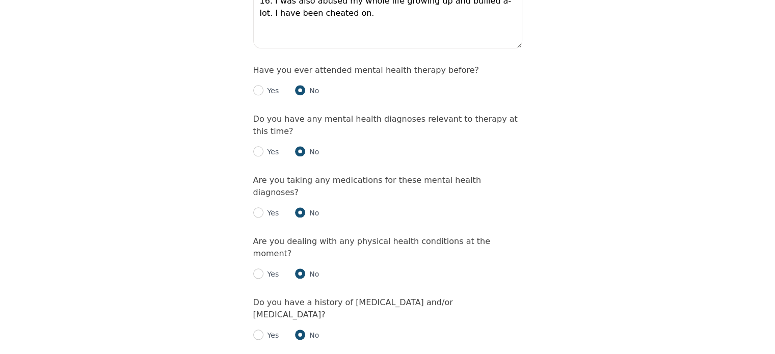
scroll to position [1137, 0]
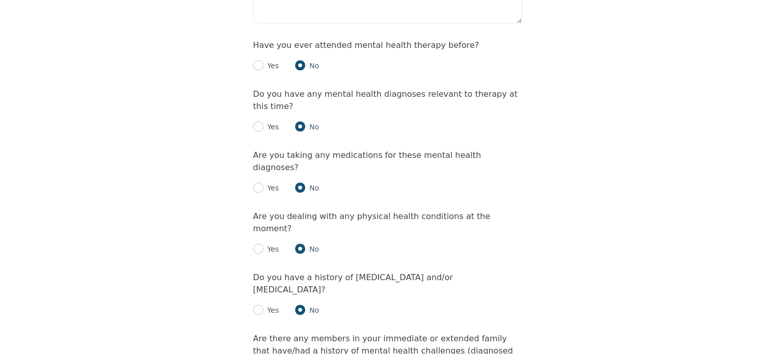
radio input "true"
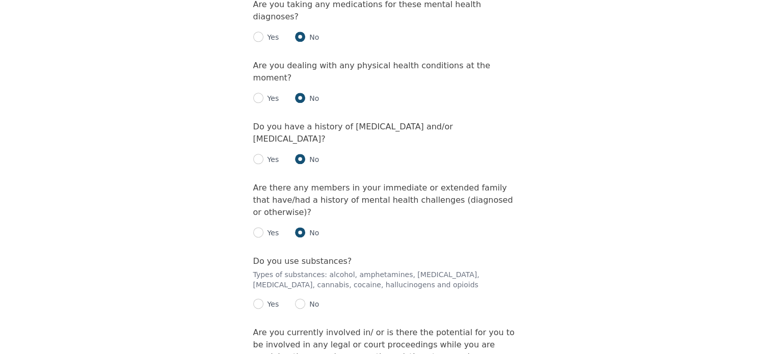
scroll to position [1290, 0]
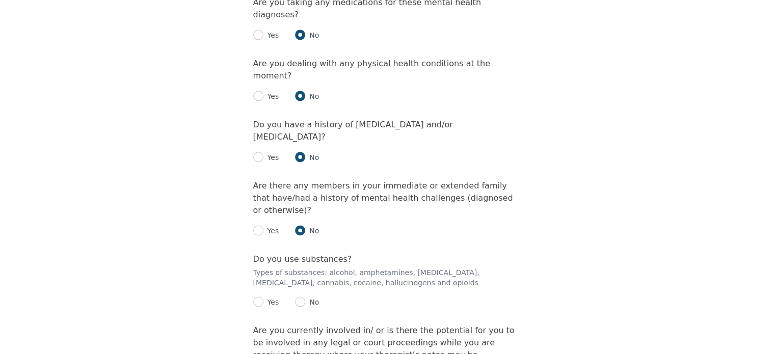
click at [298, 288] on div "Yes No" at bounding box center [387, 298] width 269 height 20
click at [295, 296] on input "radio" at bounding box center [300, 301] width 10 height 10
radio input "true"
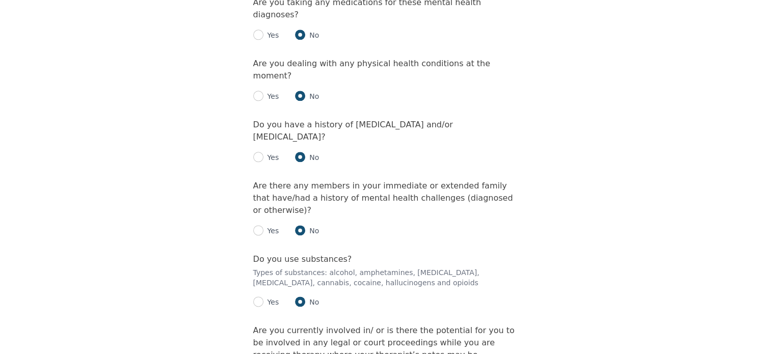
radio input "true"
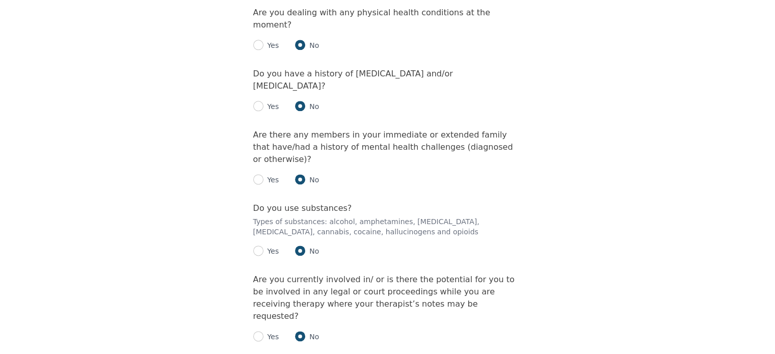
scroll to position [1392, 0]
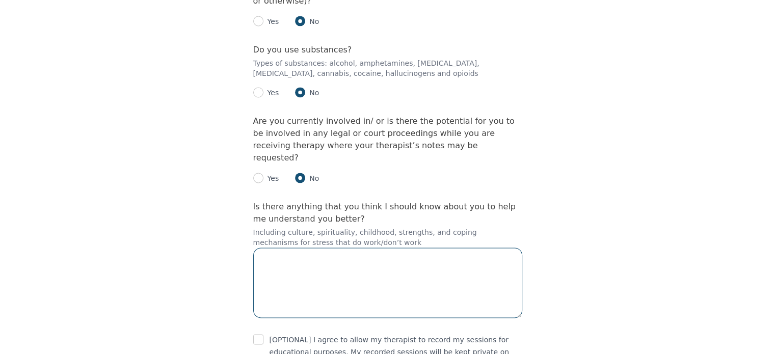
scroll to position [1500, 0]
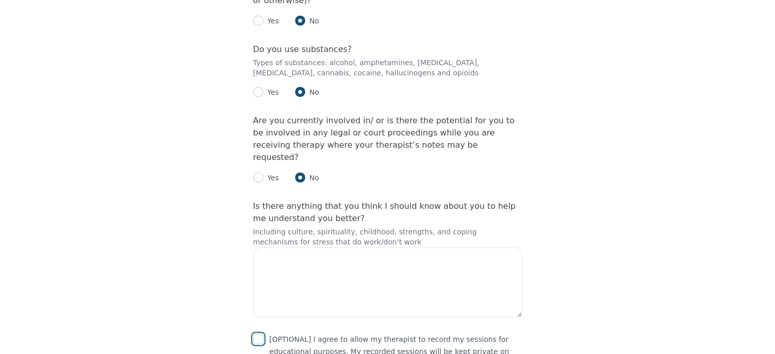
click at [256, 334] on input "checkbox" at bounding box center [258, 339] width 10 height 10
checkbox input "true"
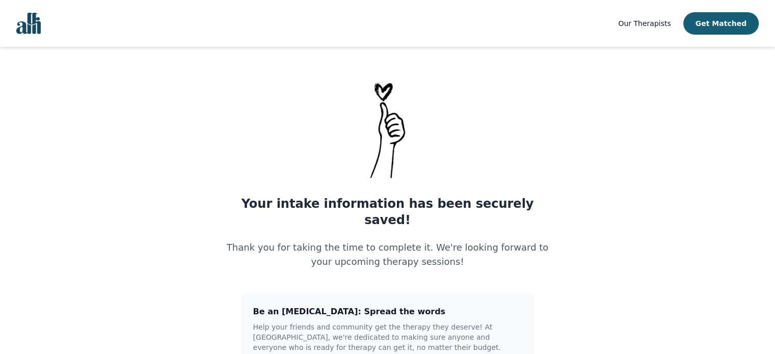
click at [33, 29] on img "Global" at bounding box center [28, 23] width 24 height 21
